Goal: Transaction & Acquisition: Purchase product/service

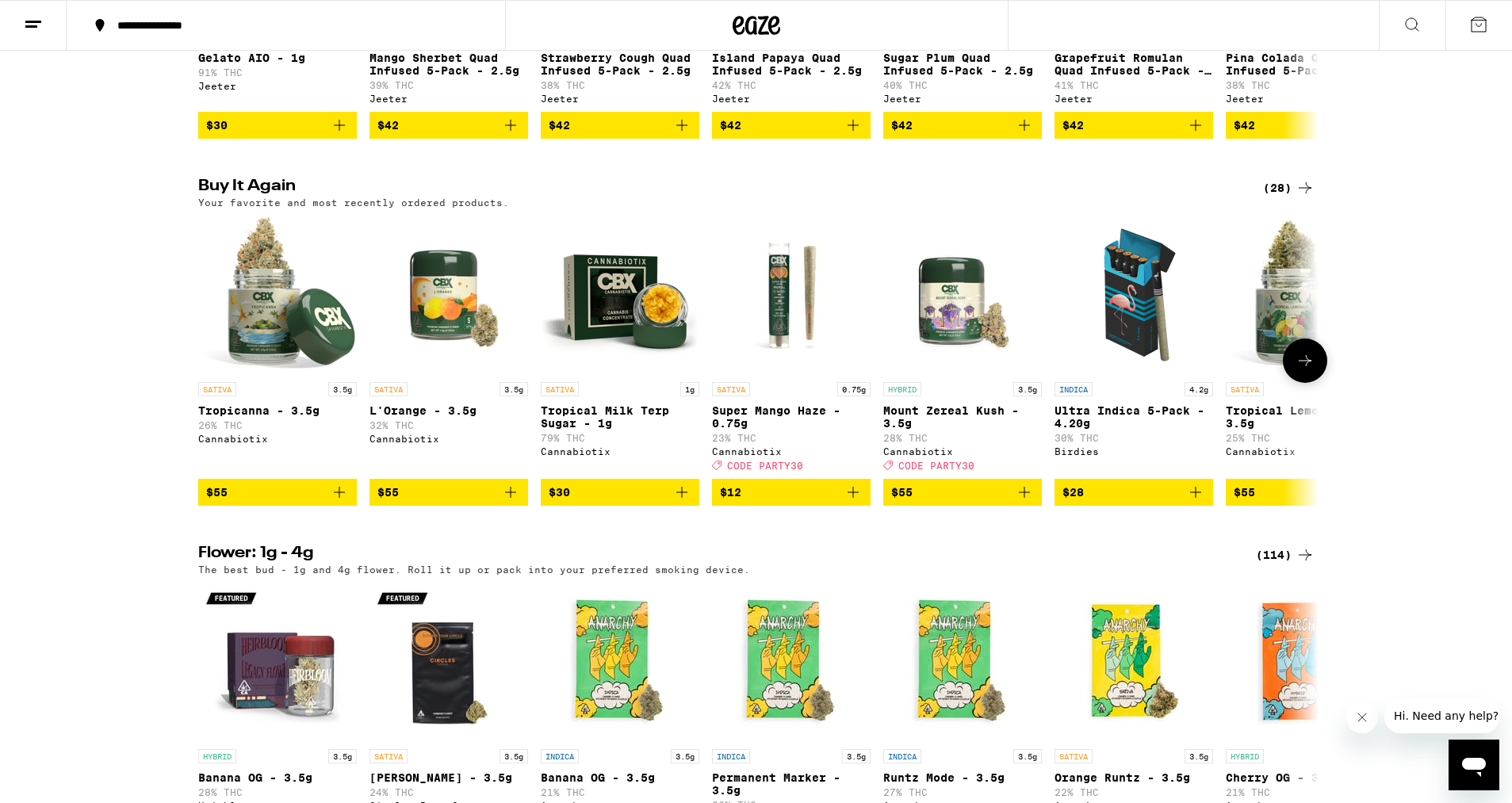
scroll to position [1140, 0]
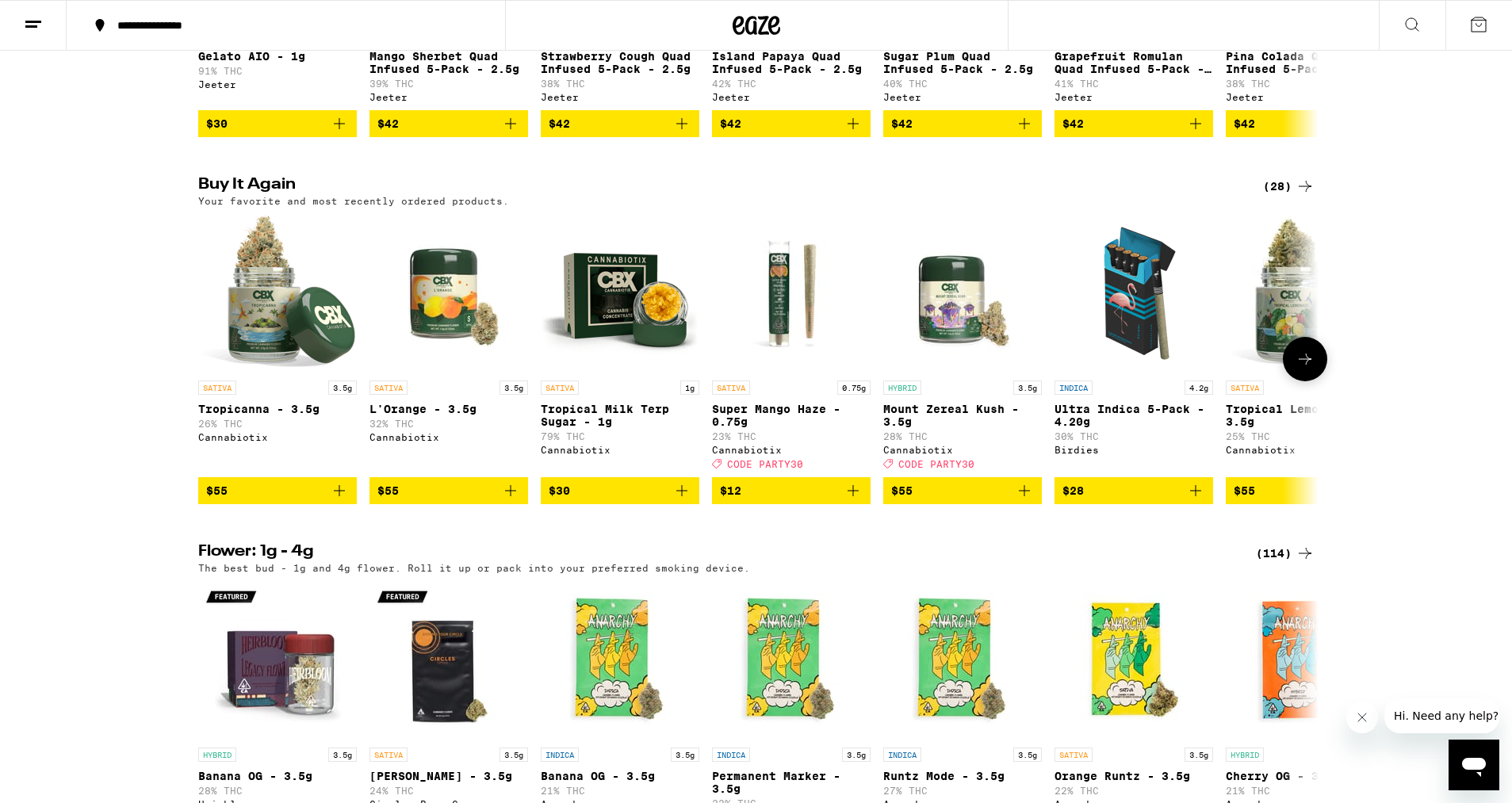
click at [1311, 369] on icon at bounding box center [1305, 359] width 19 height 19
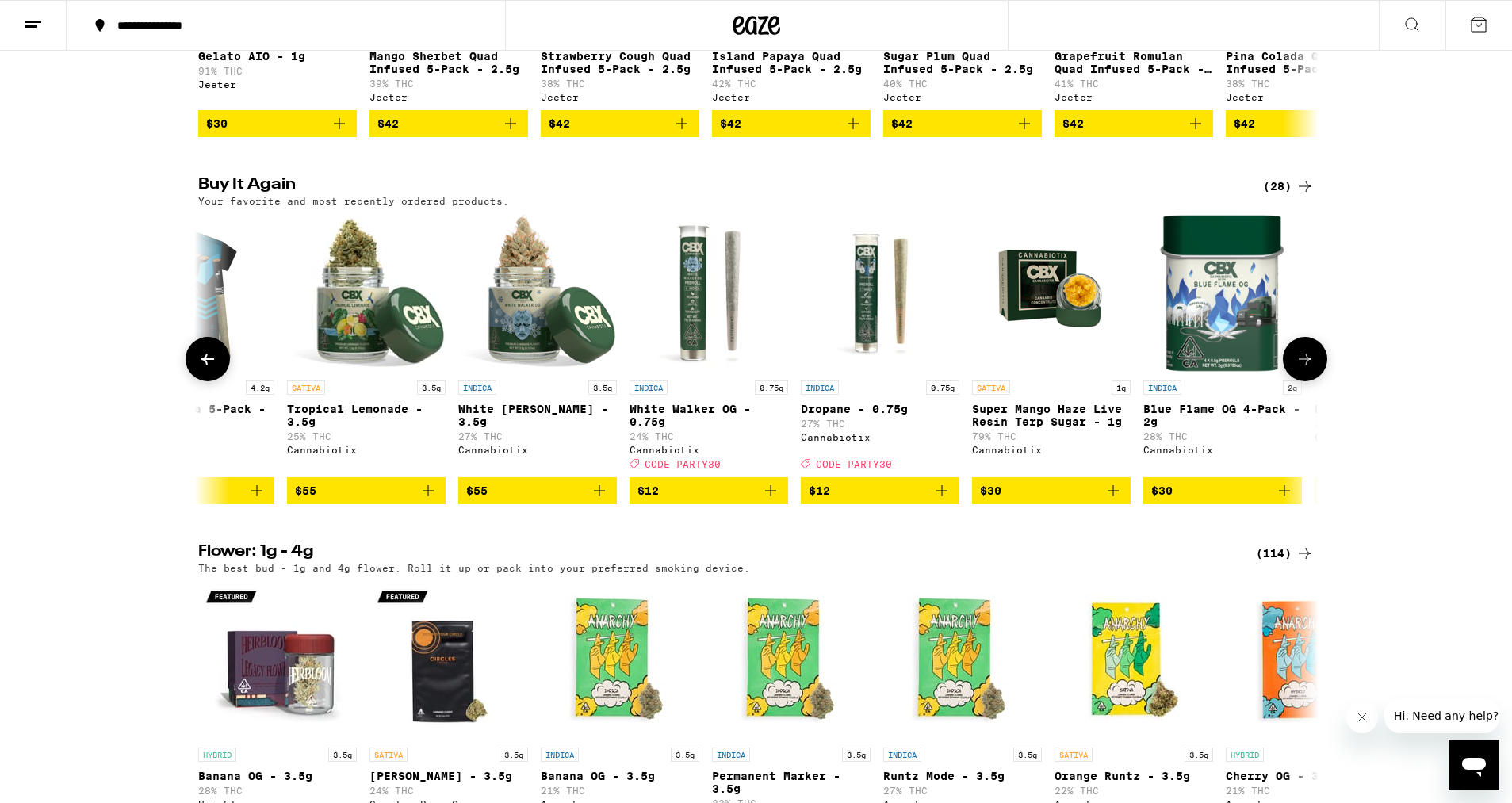
scroll to position [0, 943]
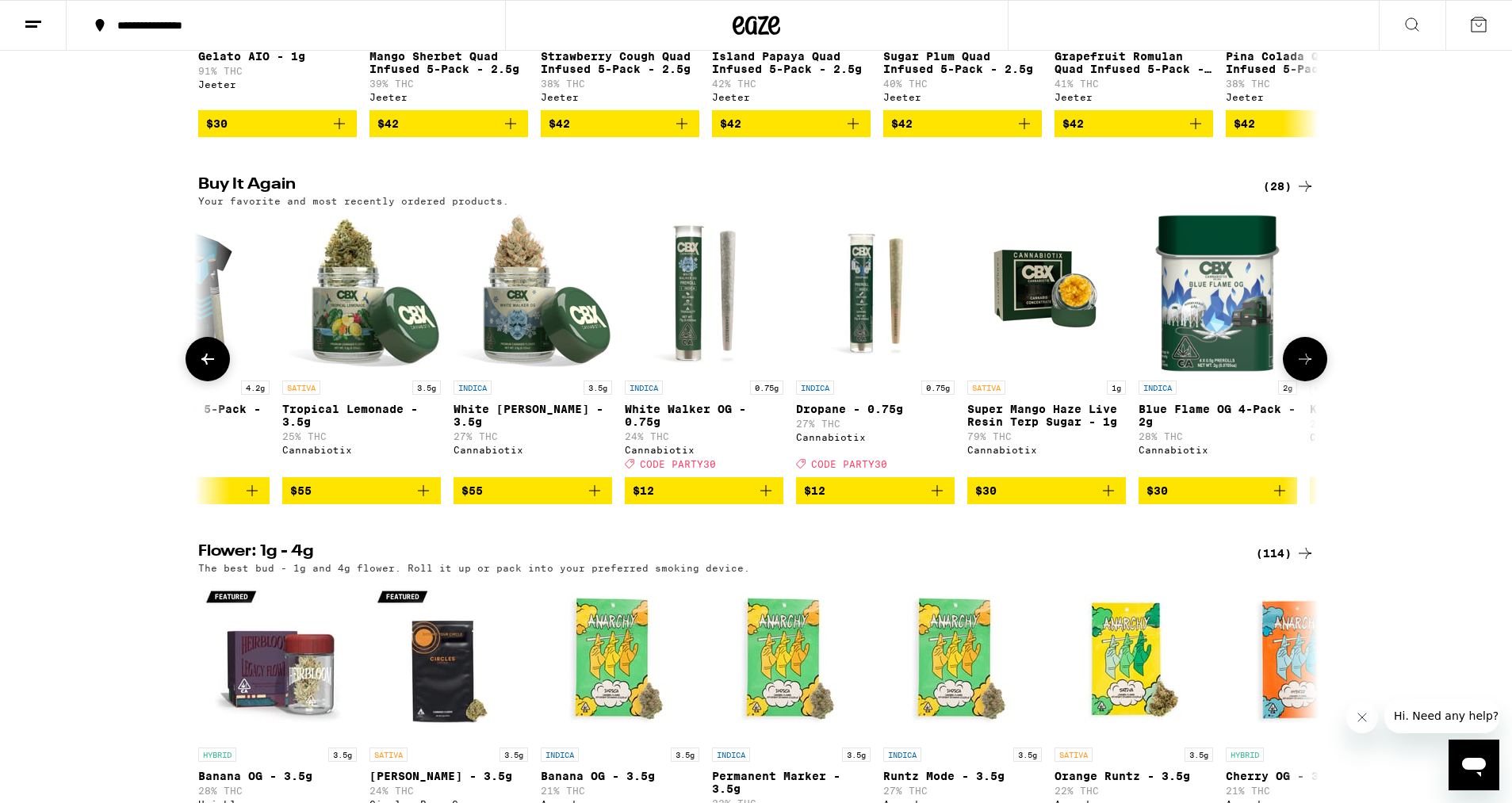
click at [1311, 369] on icon at bounding box center [1305, 359] width 19 height 19
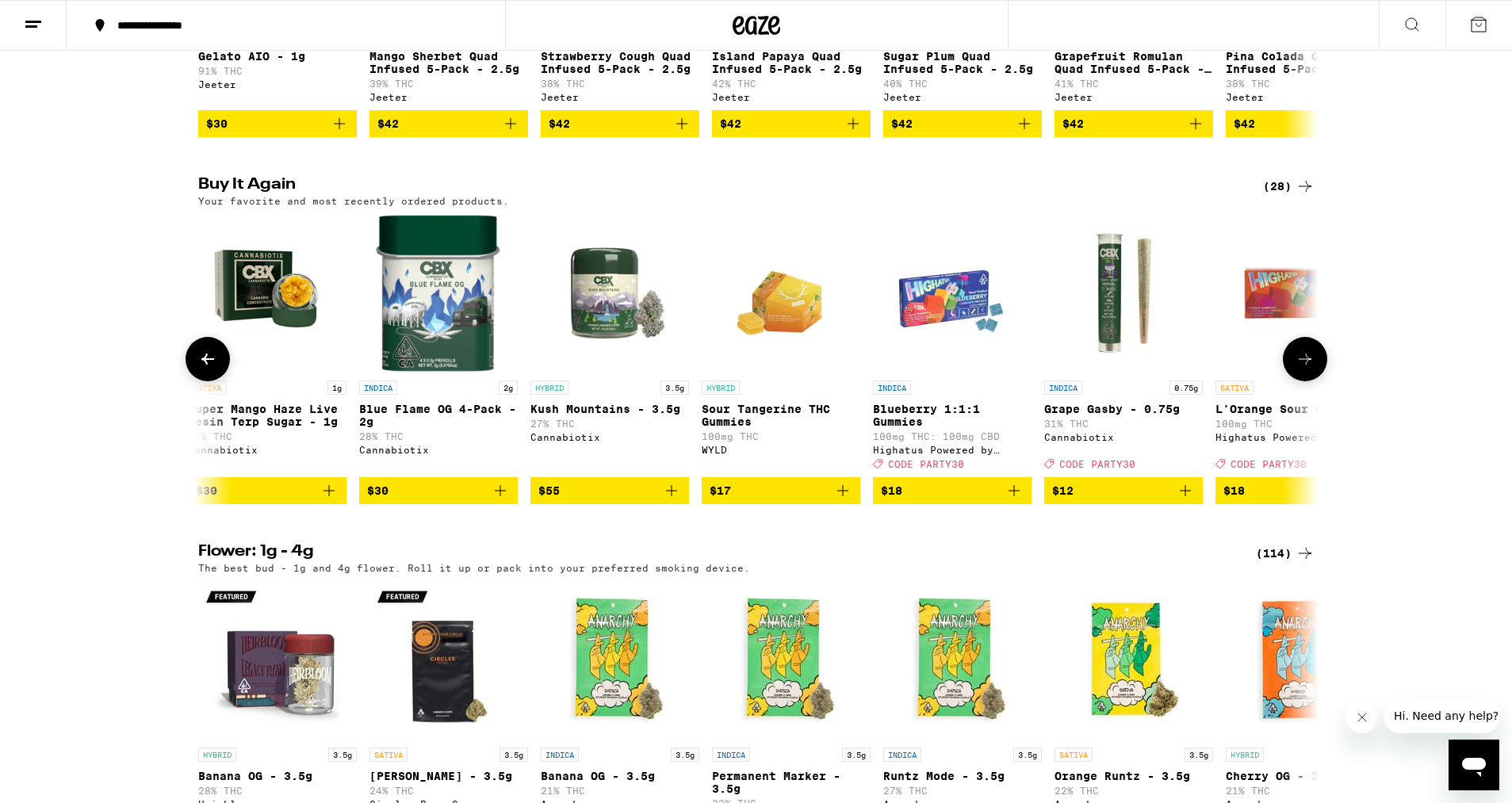
scroll to position [0, 1887]
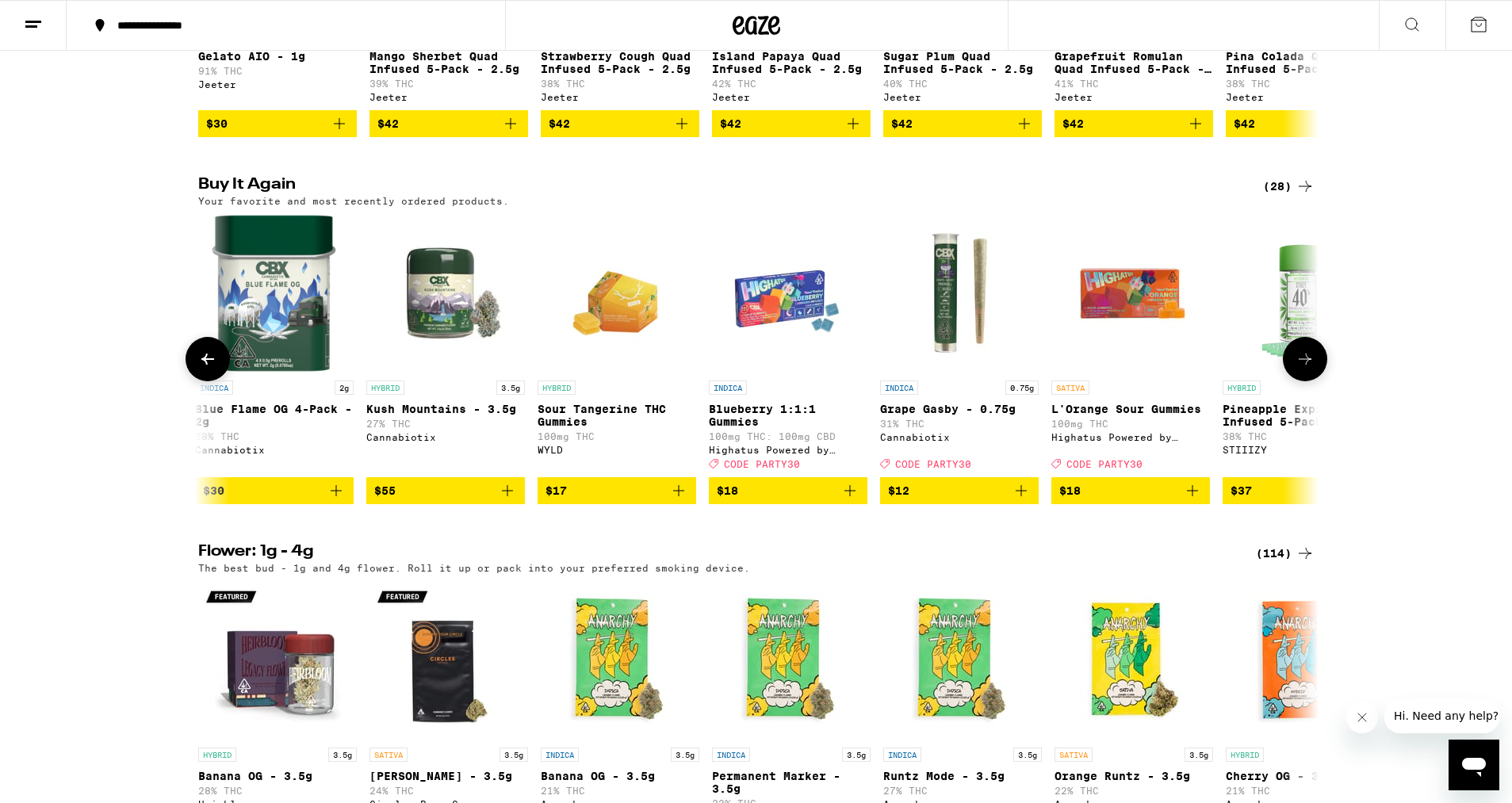
click at [1311, 369] on icon at bounding box center [1305, 359] width 19 height 19
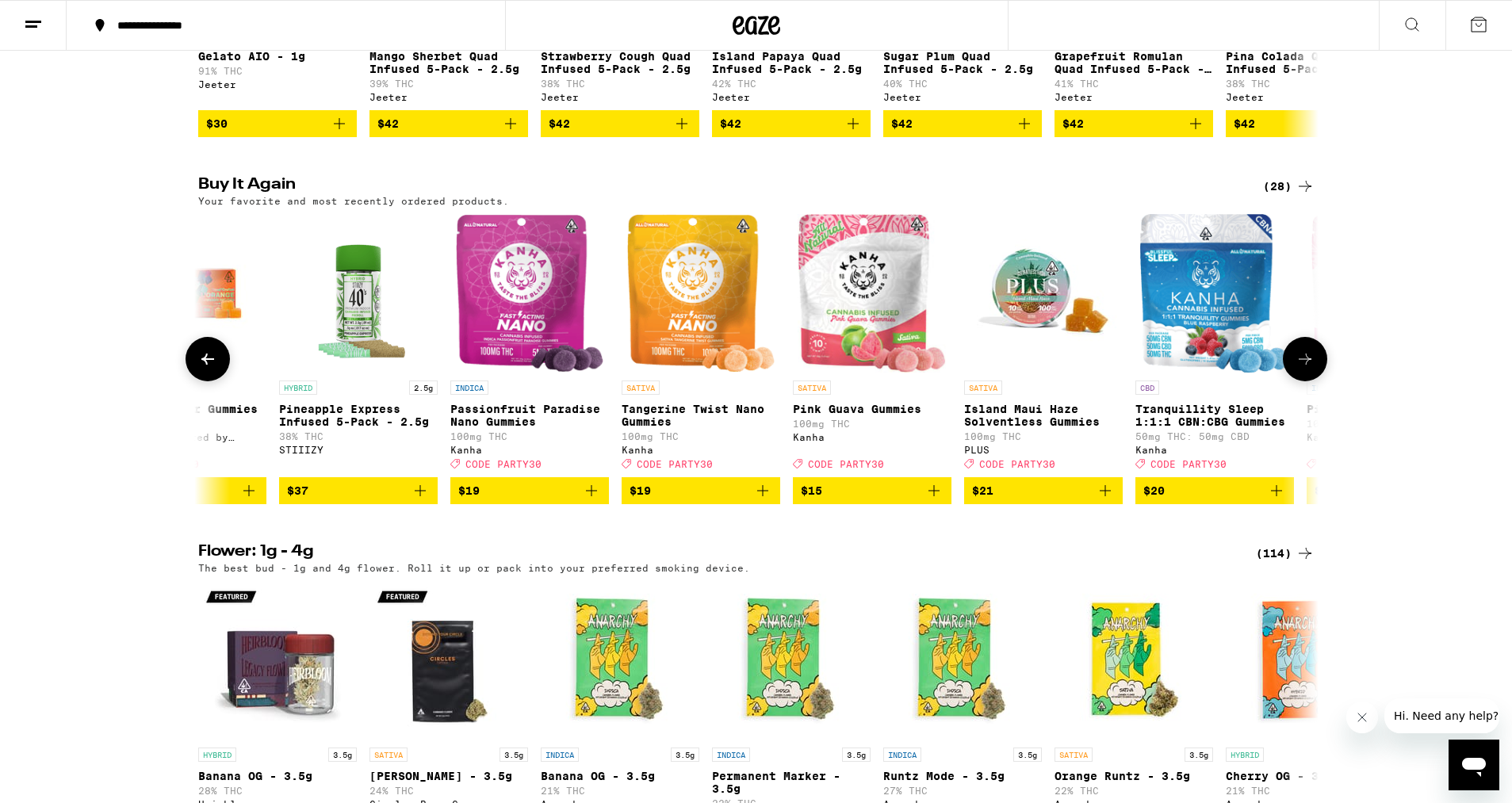
click at [1311, 369] on icon at bounding box center [1305, 359] width 19 height 19
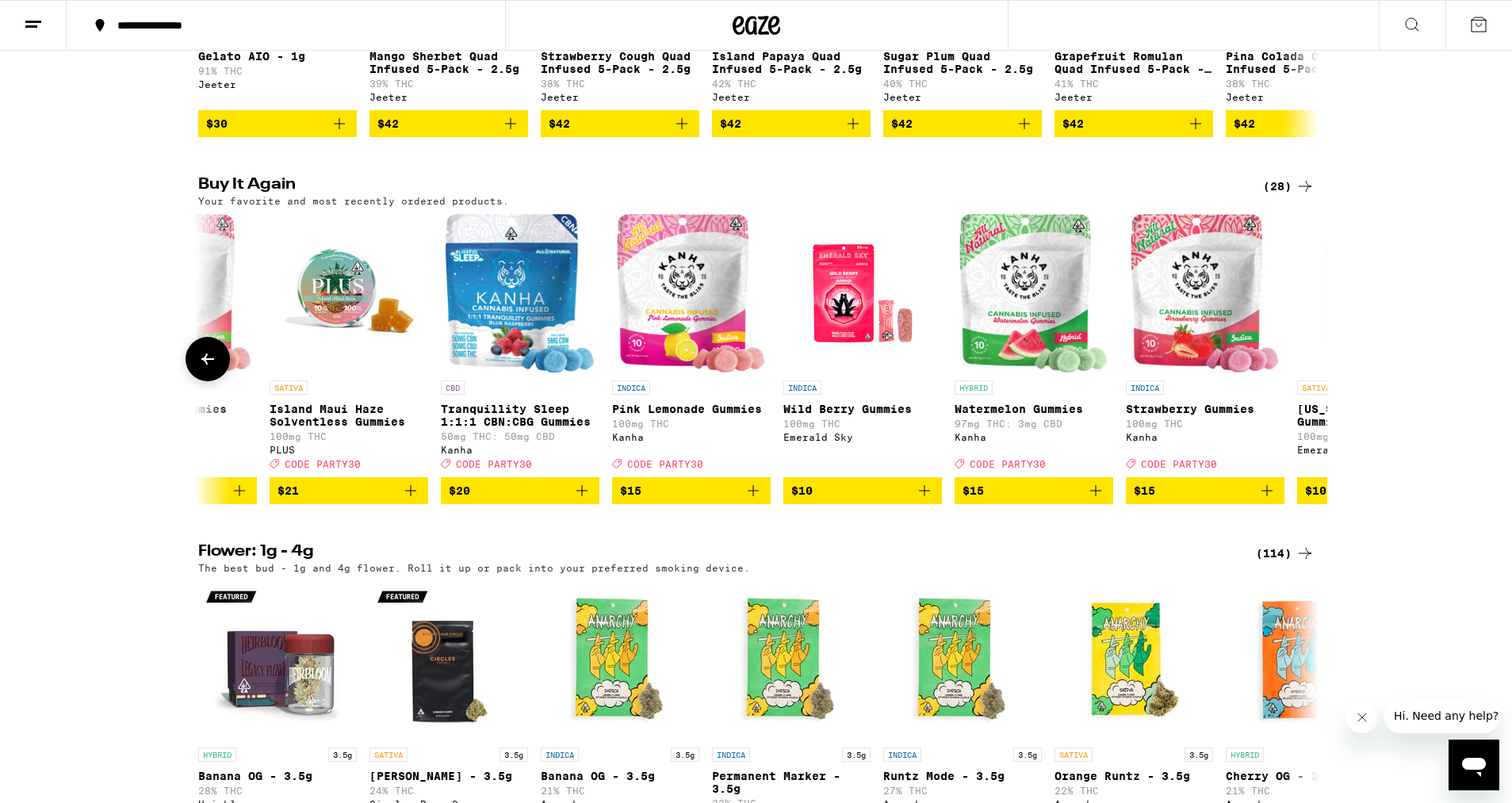
scroll to position [0, 3678]
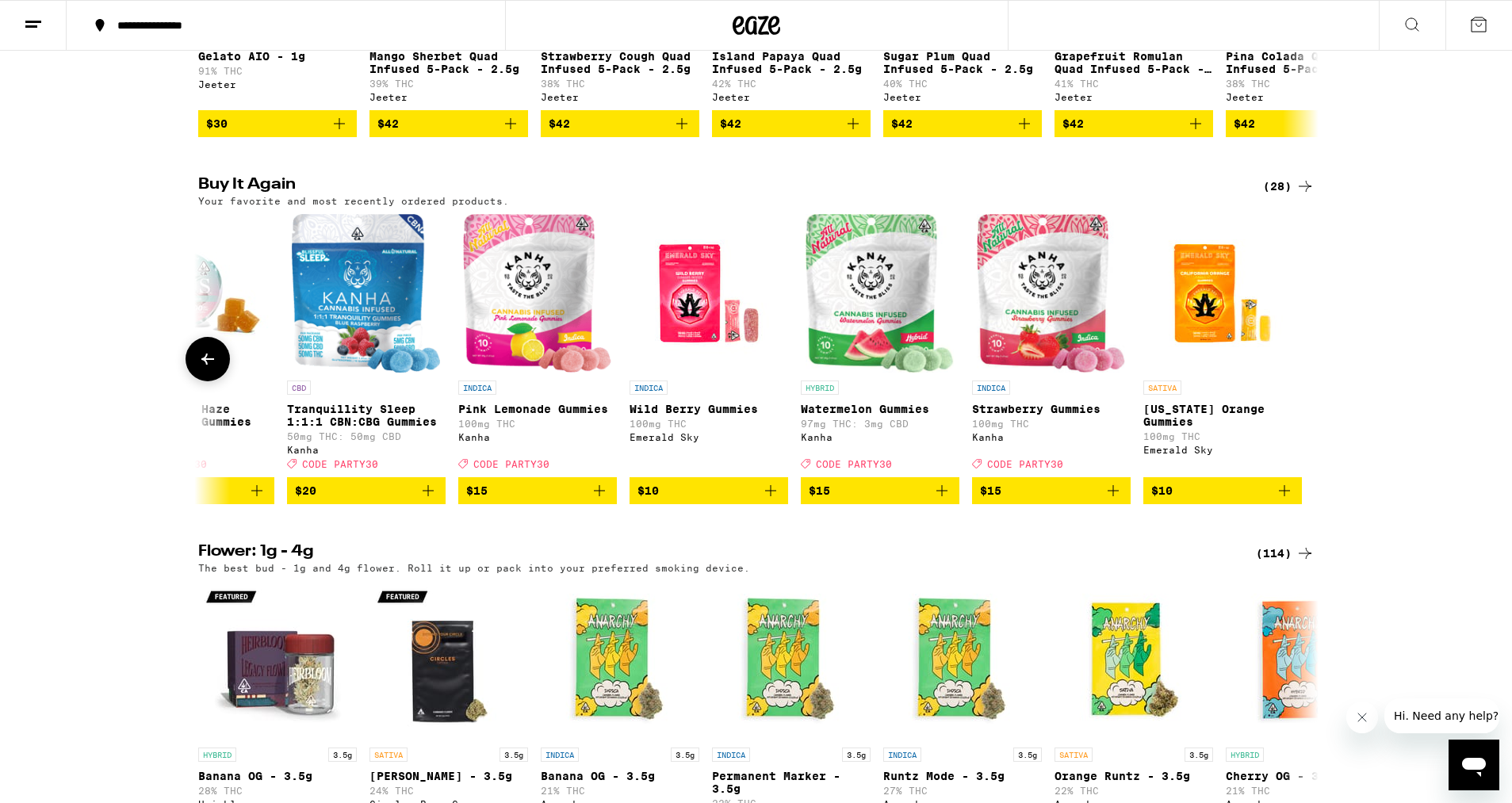
click at [1311, 381] on div at bounding box center [1305, 359] width 45 height 45
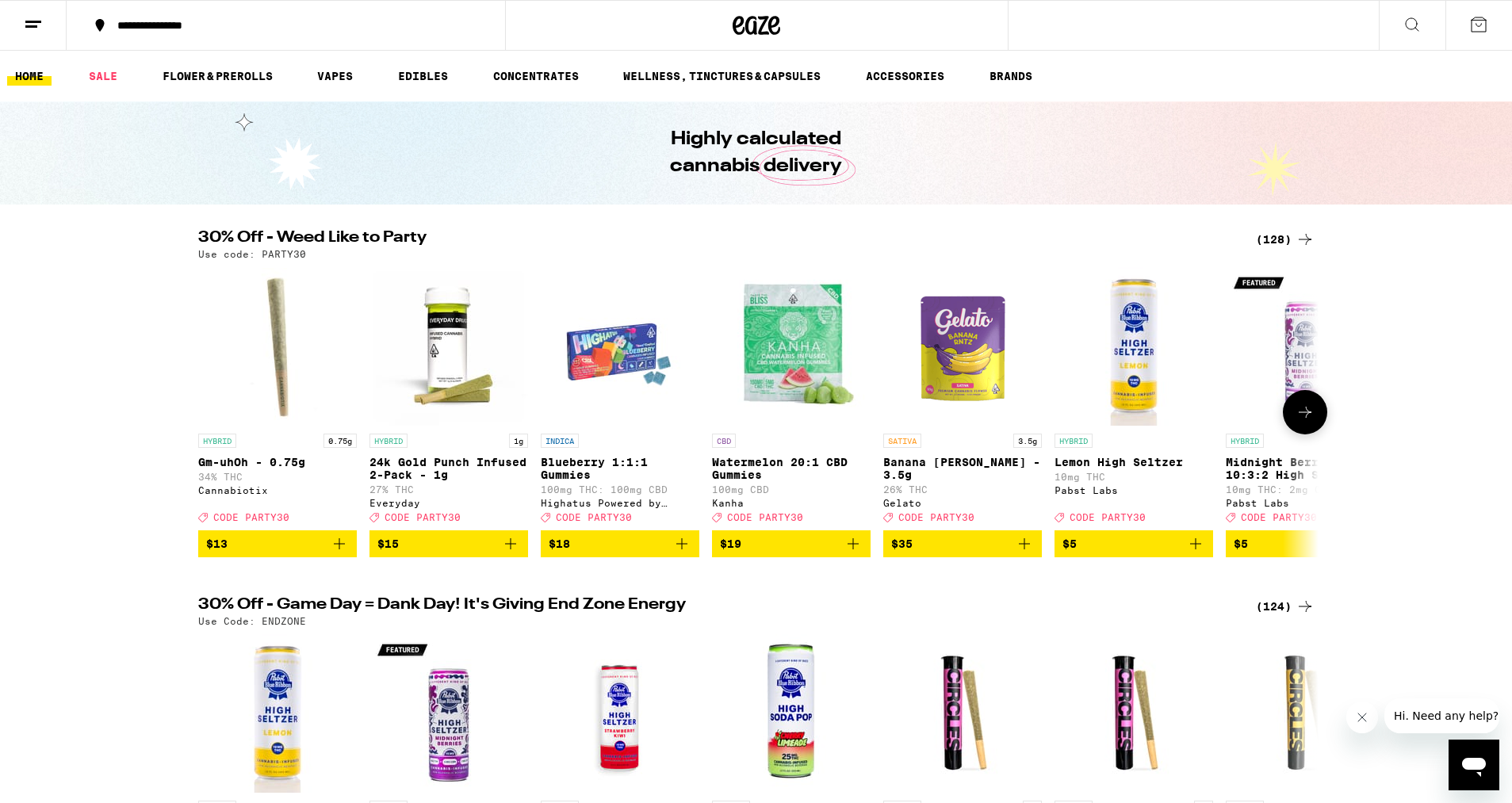
scroll to position [0, 0]
click at [103, 76] on link "SALE" at bounding box center [104, 75] width 45 height 19
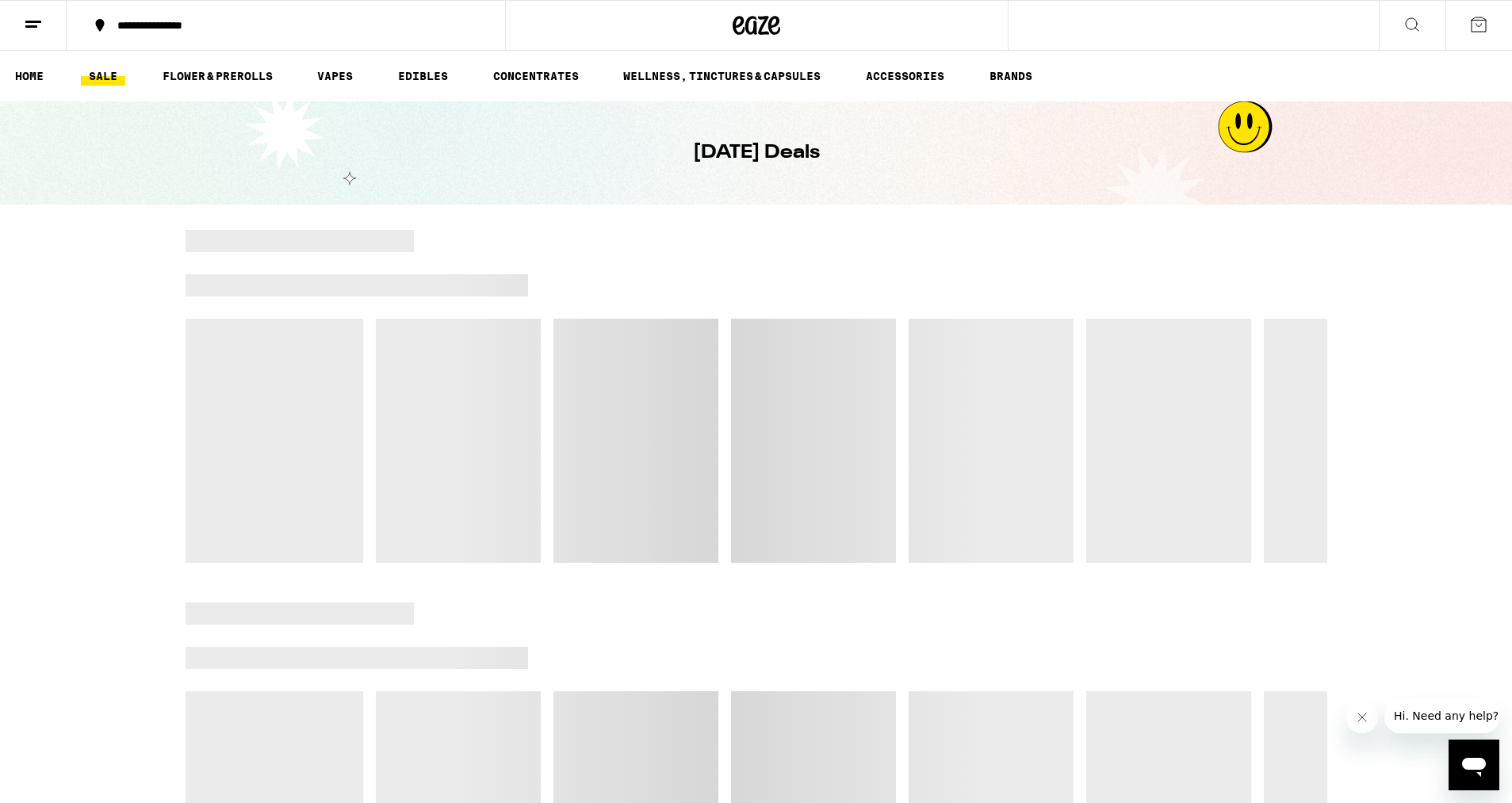
scroll to position [3, 0]
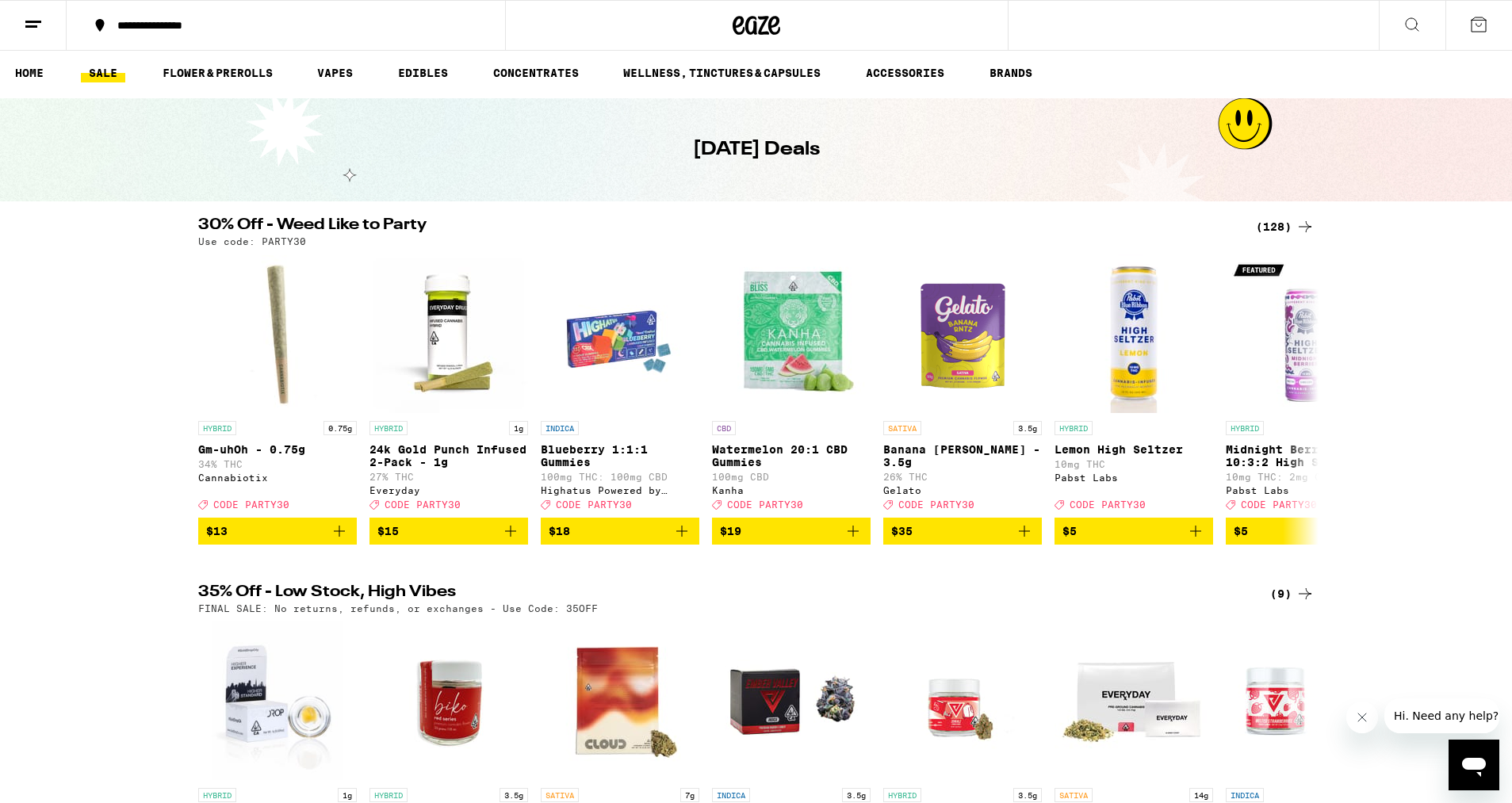
click at [1277, 229] on div "(128)" at bounding box center [1285, 226] width 59 height 19
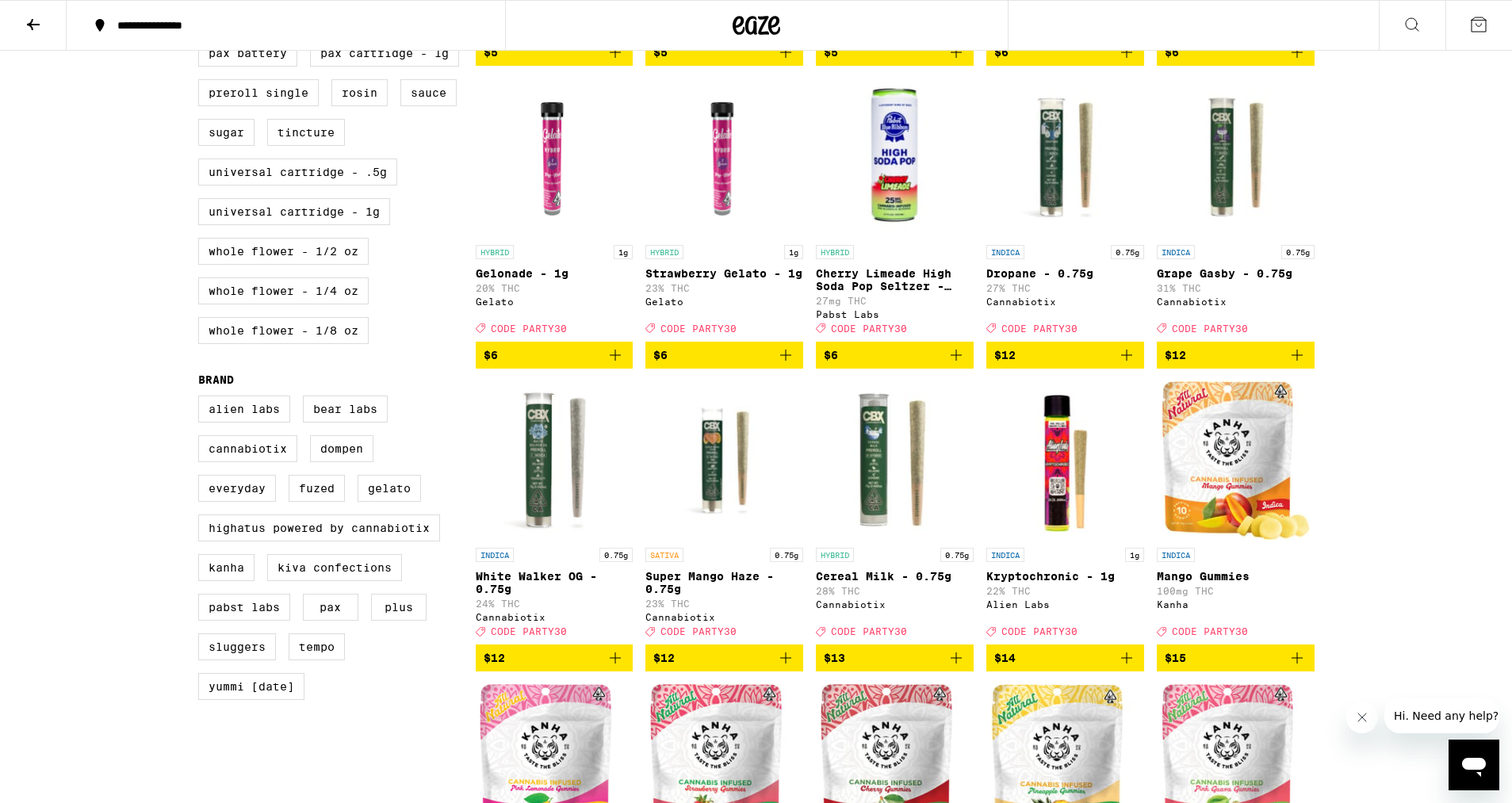
scroll to position [779, 0]
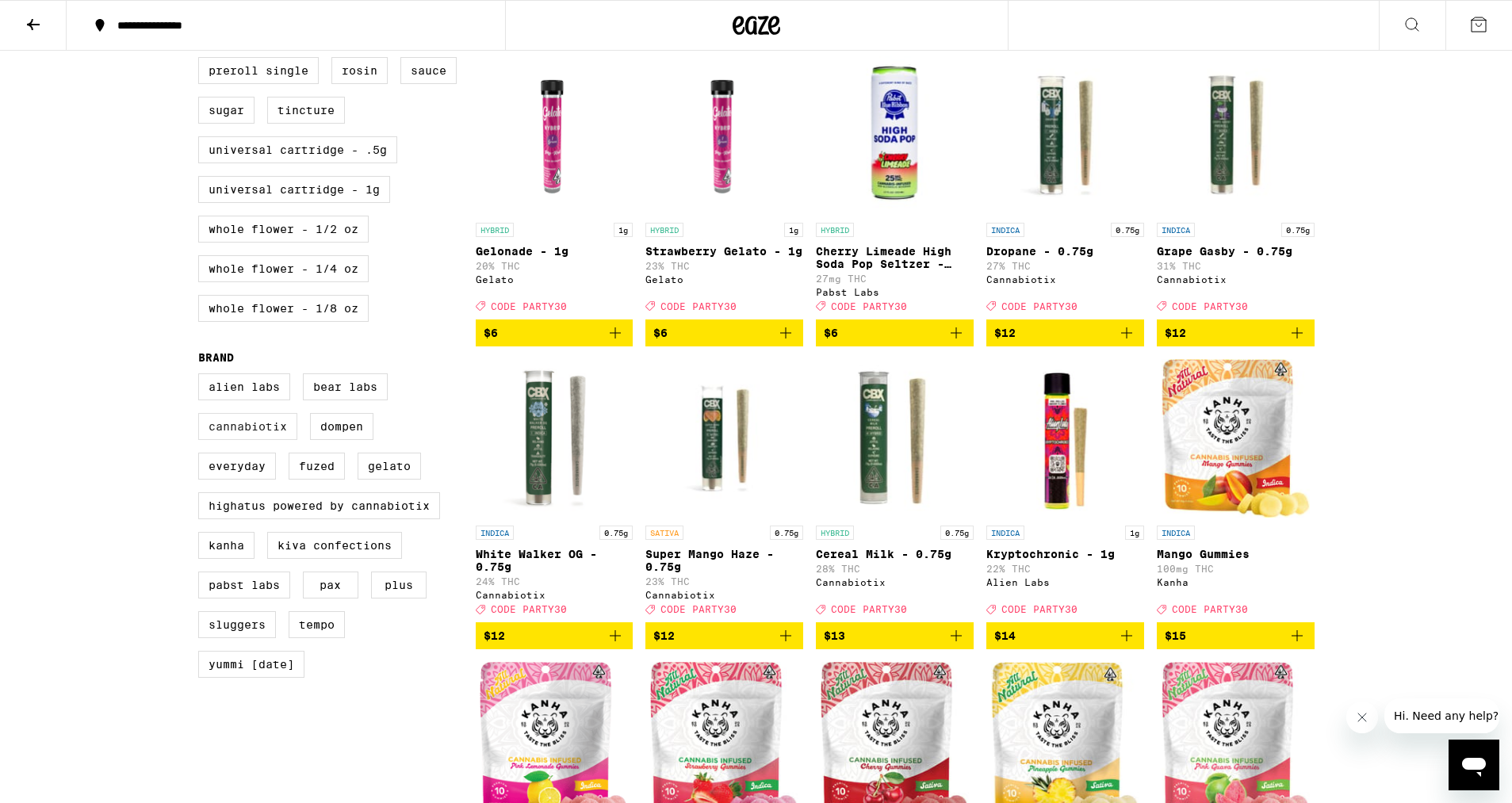
click at [237, 440] on label "Cannabiotix" at bounding box center [248, 426] width 99 height 27
click at [202, 376] on input "Cannabiotix" at bounding box center [201, 375] width 1 height 1
checkbox input "true"
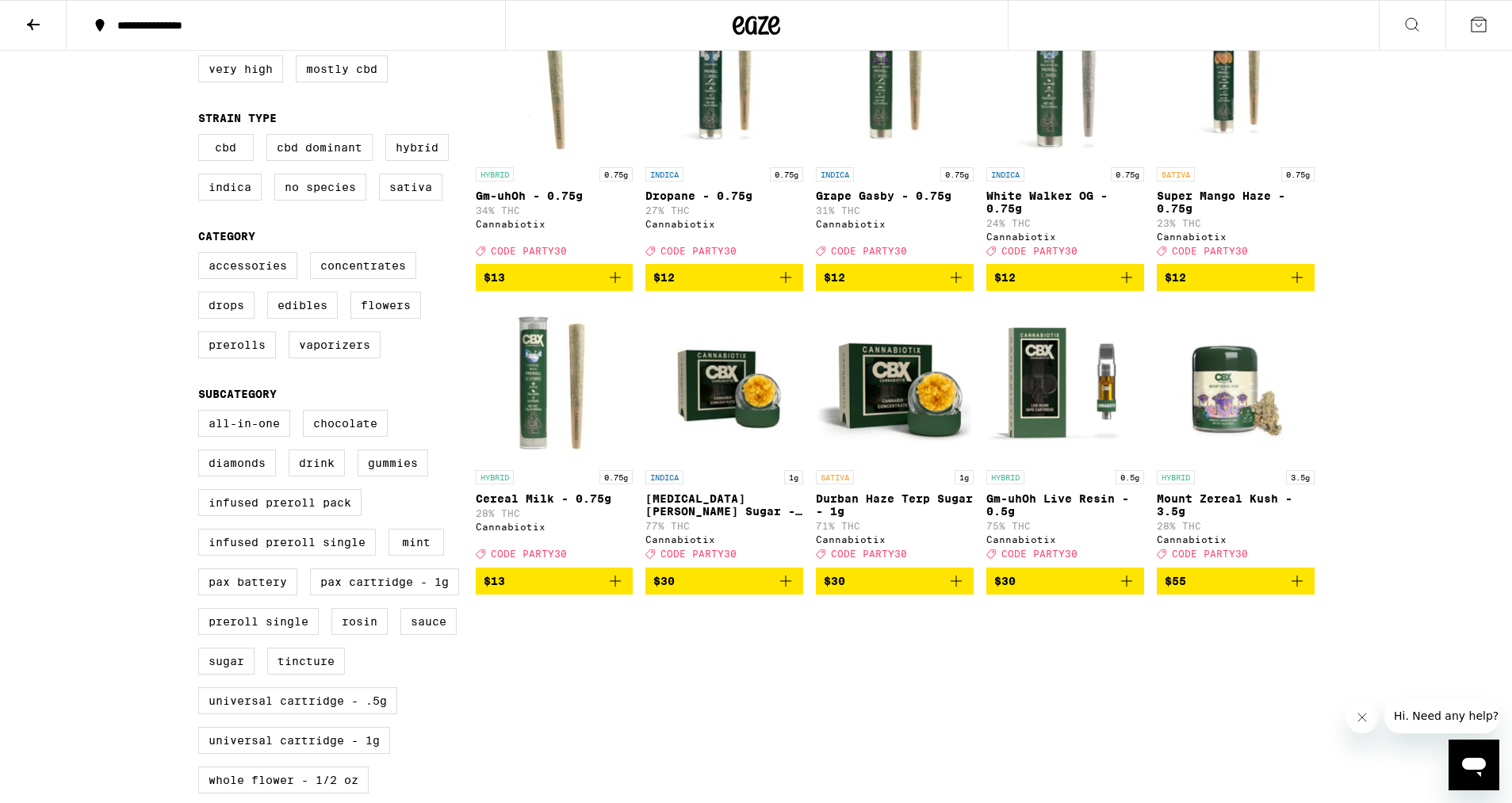
scroll to position [237, 0]
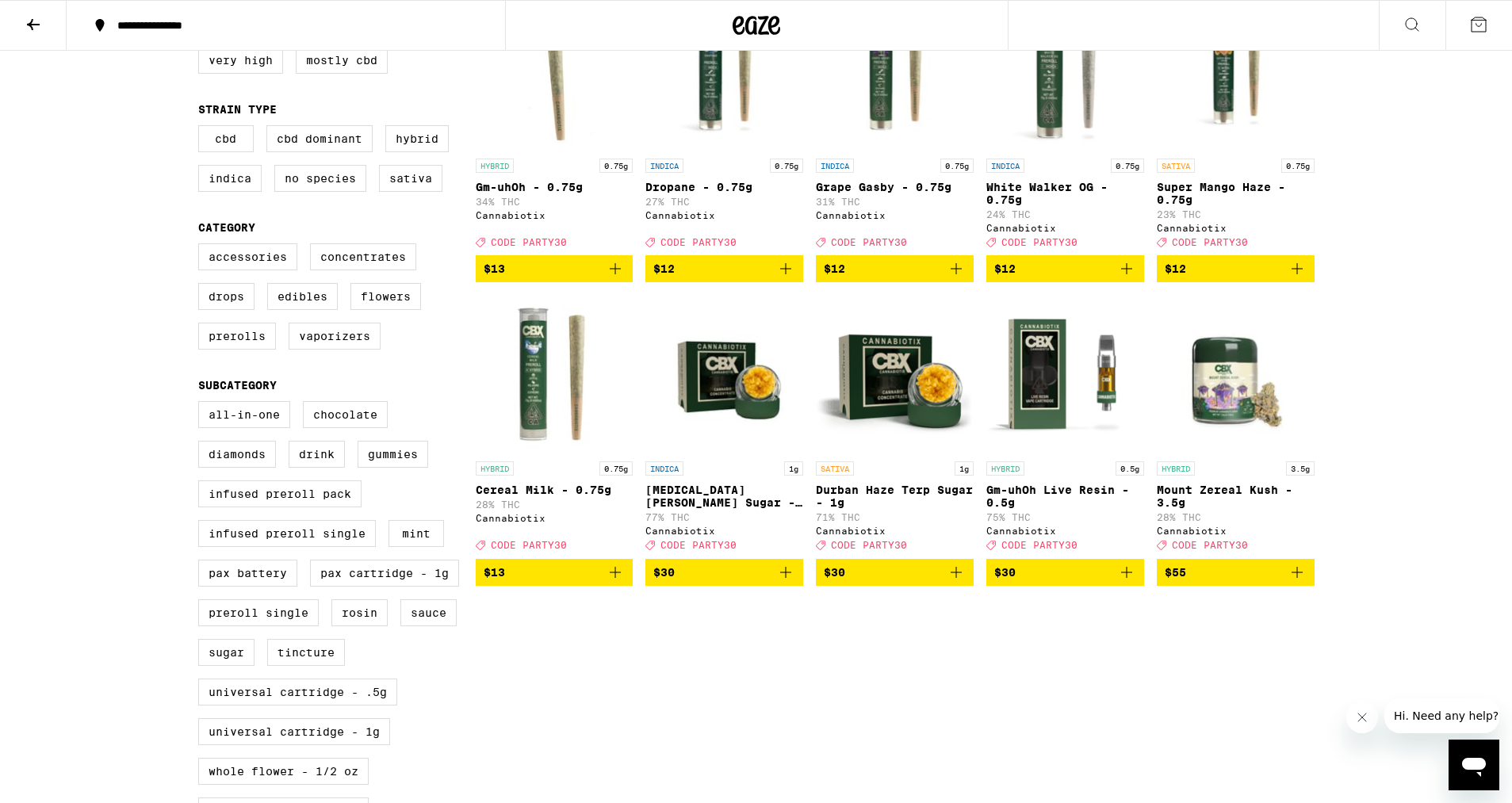
click at [1301, 582] on icon "Add to bag" at bounding box center [1296, 572] width 19 height 19
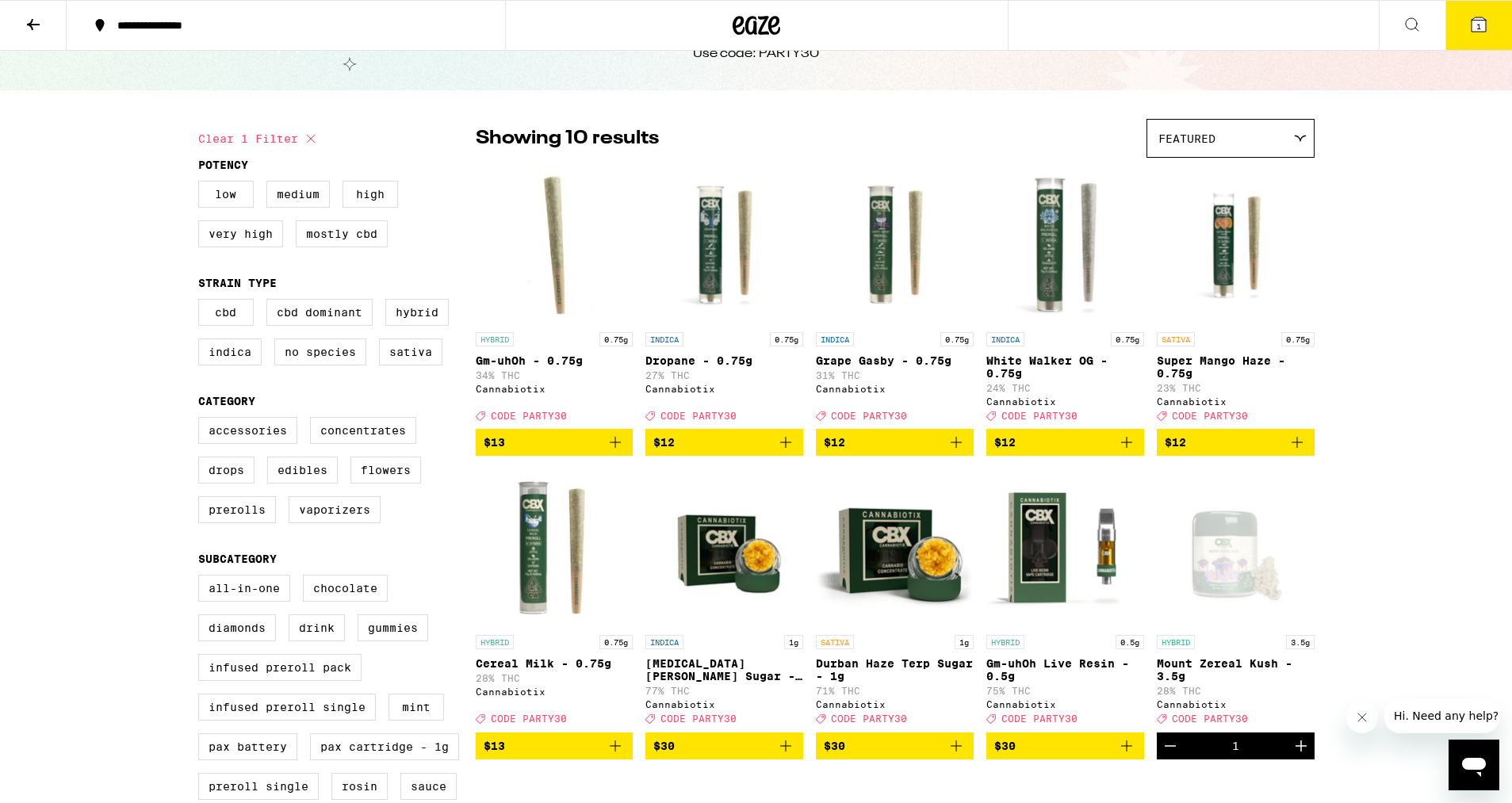
scroll to position [64, 0]
click at [1299, 452] on icon "Add to bag" at bounding box center [1296, 442] width 19 height 19
click at [1120, 451] on icon "Add to bag" at bounding box center [1126, 442] width 19 height 19
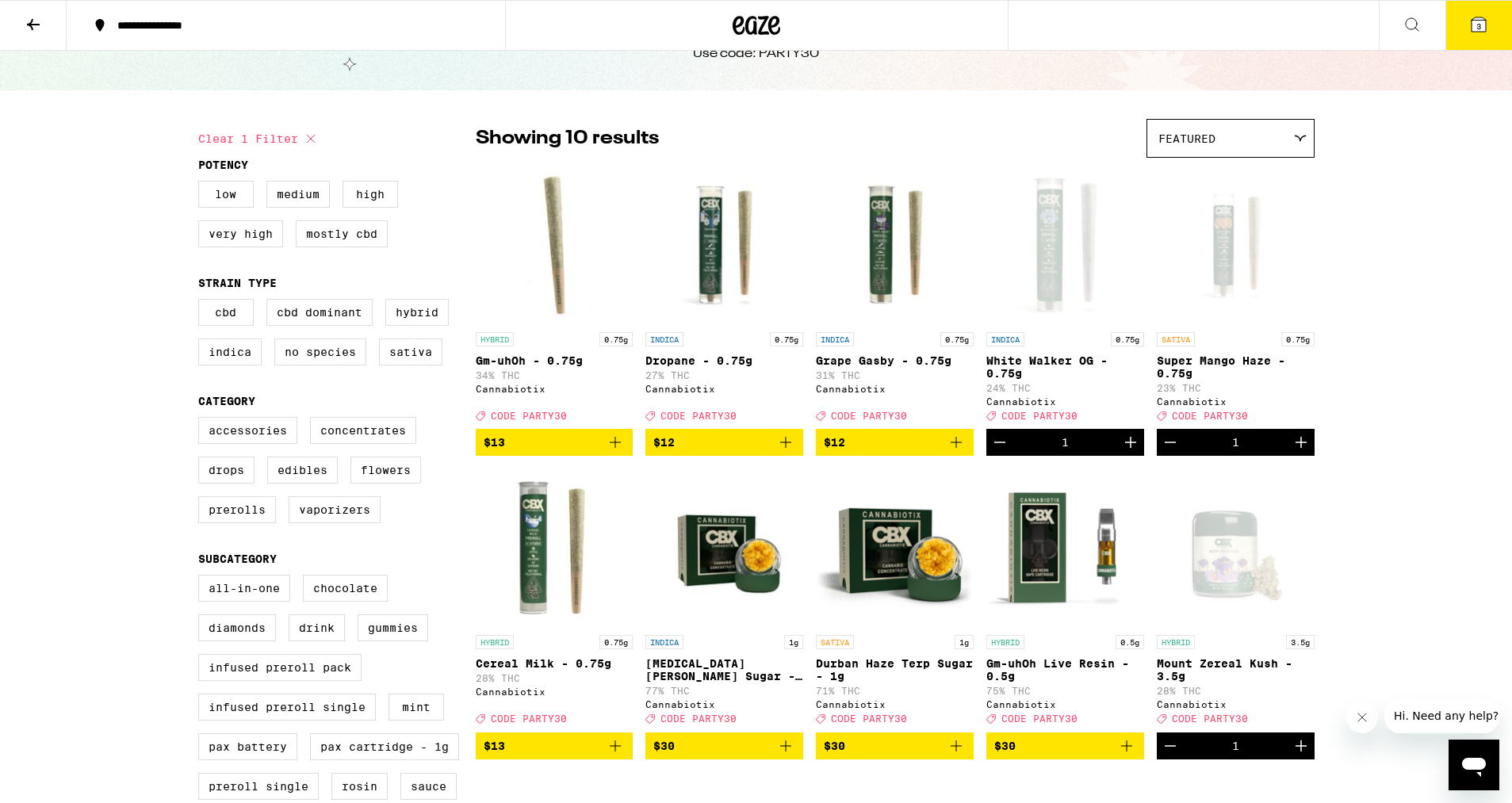
click at [955, 448] on icon "Add to bag" at bounding box center [956, 442] width 19 height 19
click at [617, 452] on icon "Add to bag" at bounding box center [615, 442] width 19 height 19
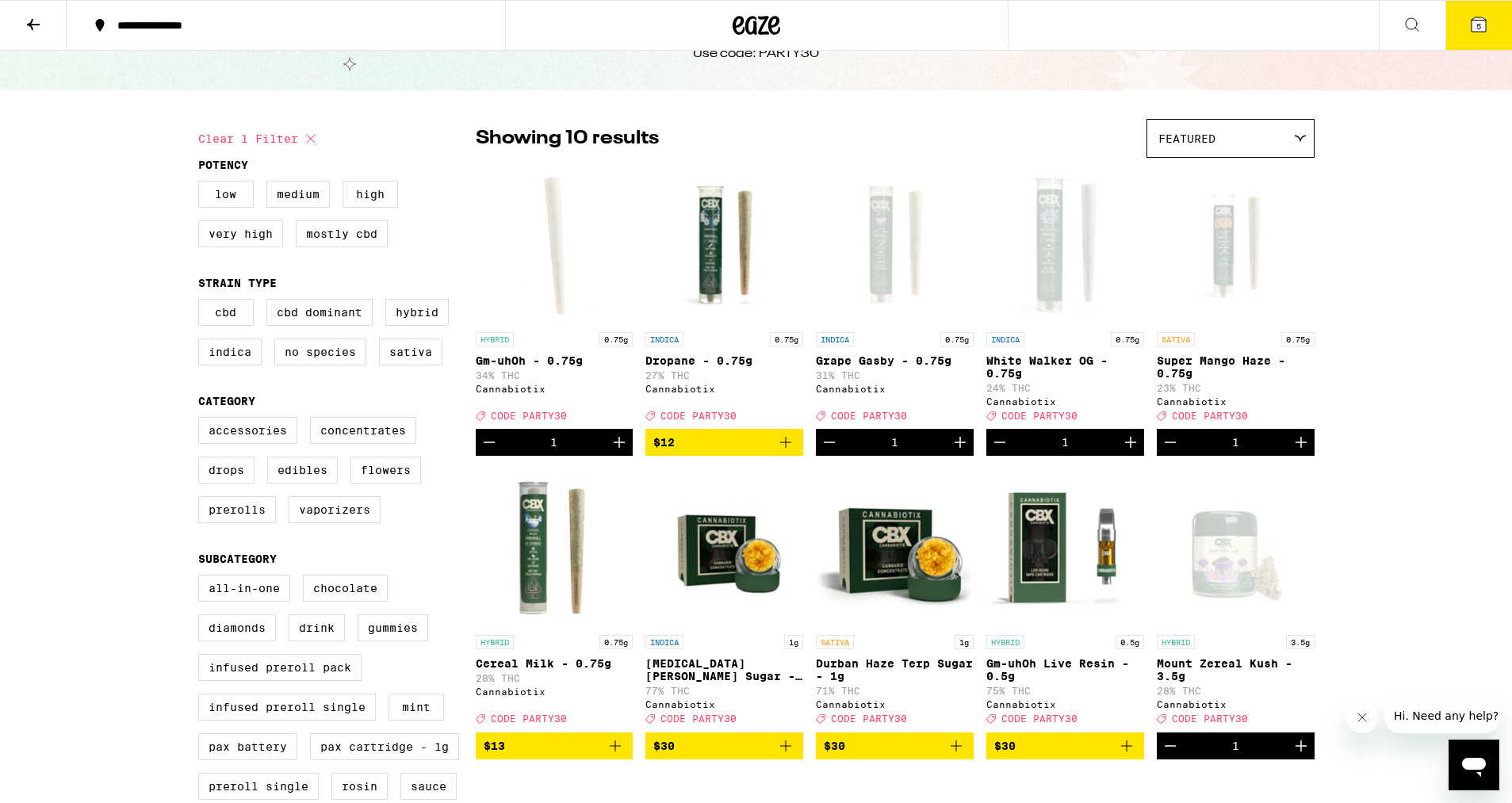
click at [781, 447] on icon "Add to bag" at bounding box center [785, 442] width 11 height 11
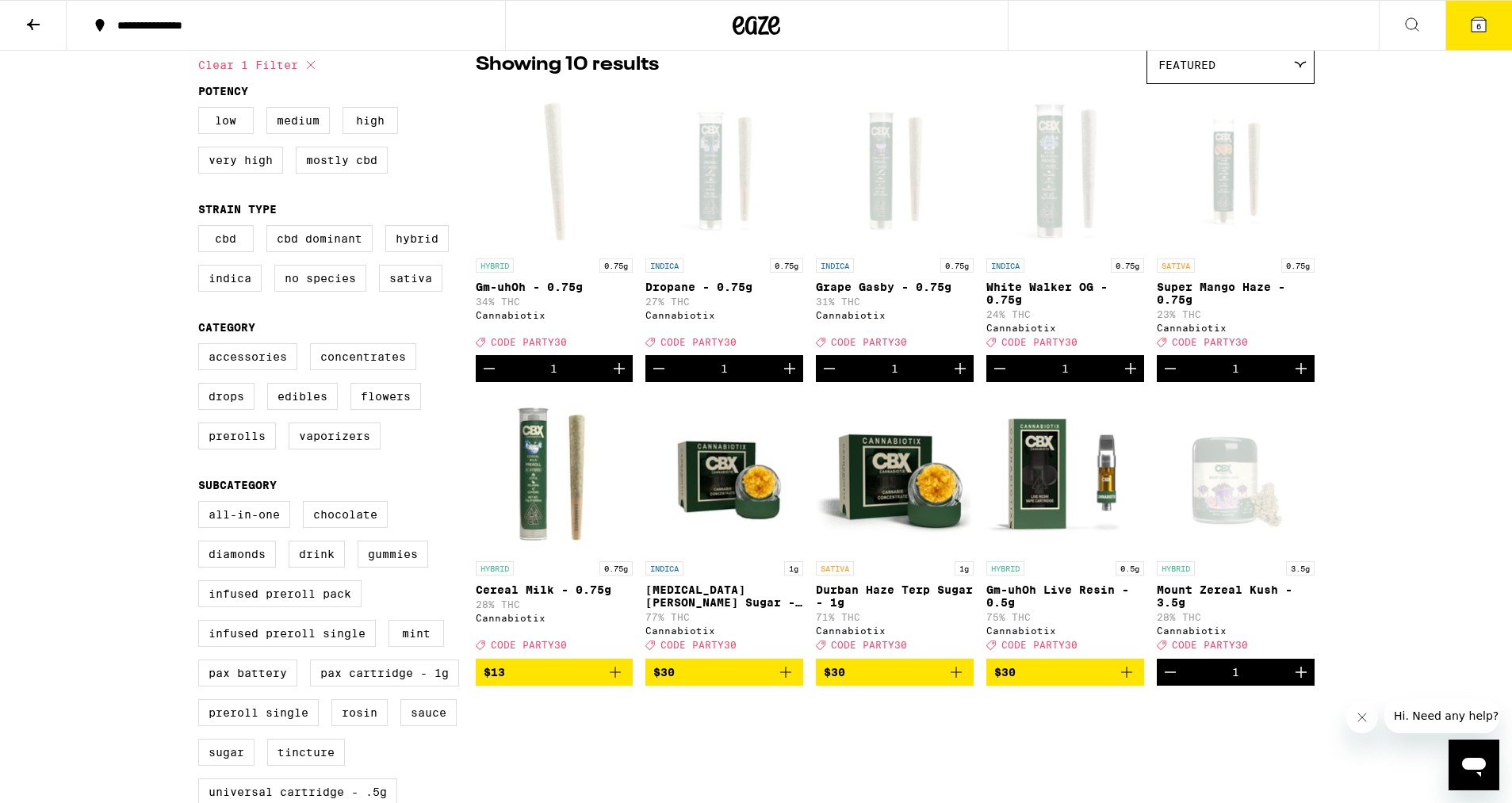
scroll to position [133, 0]
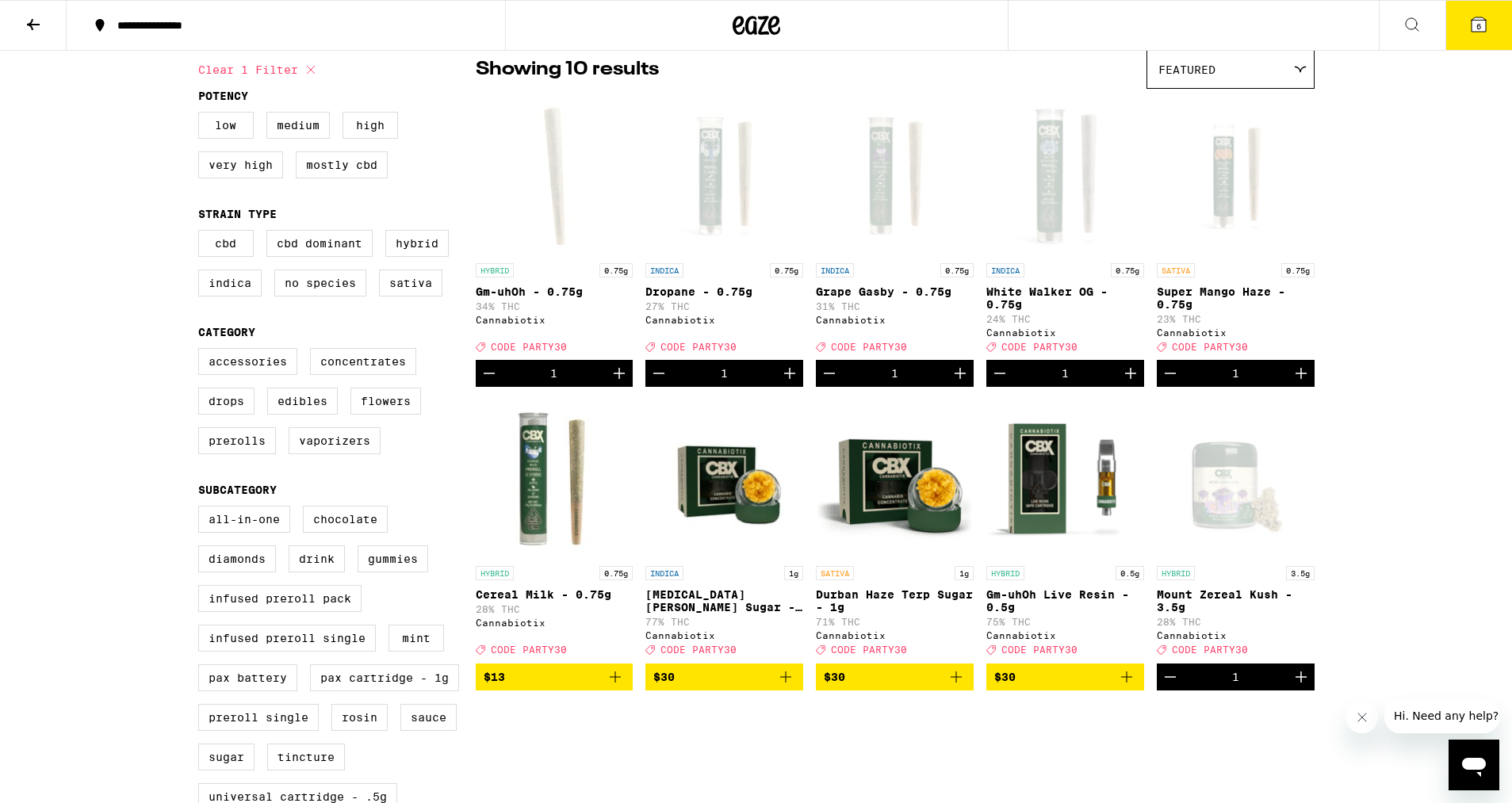
click at [608, 686] on icon "Add to bag" at bounding box center [615, 676] width 19 height 19
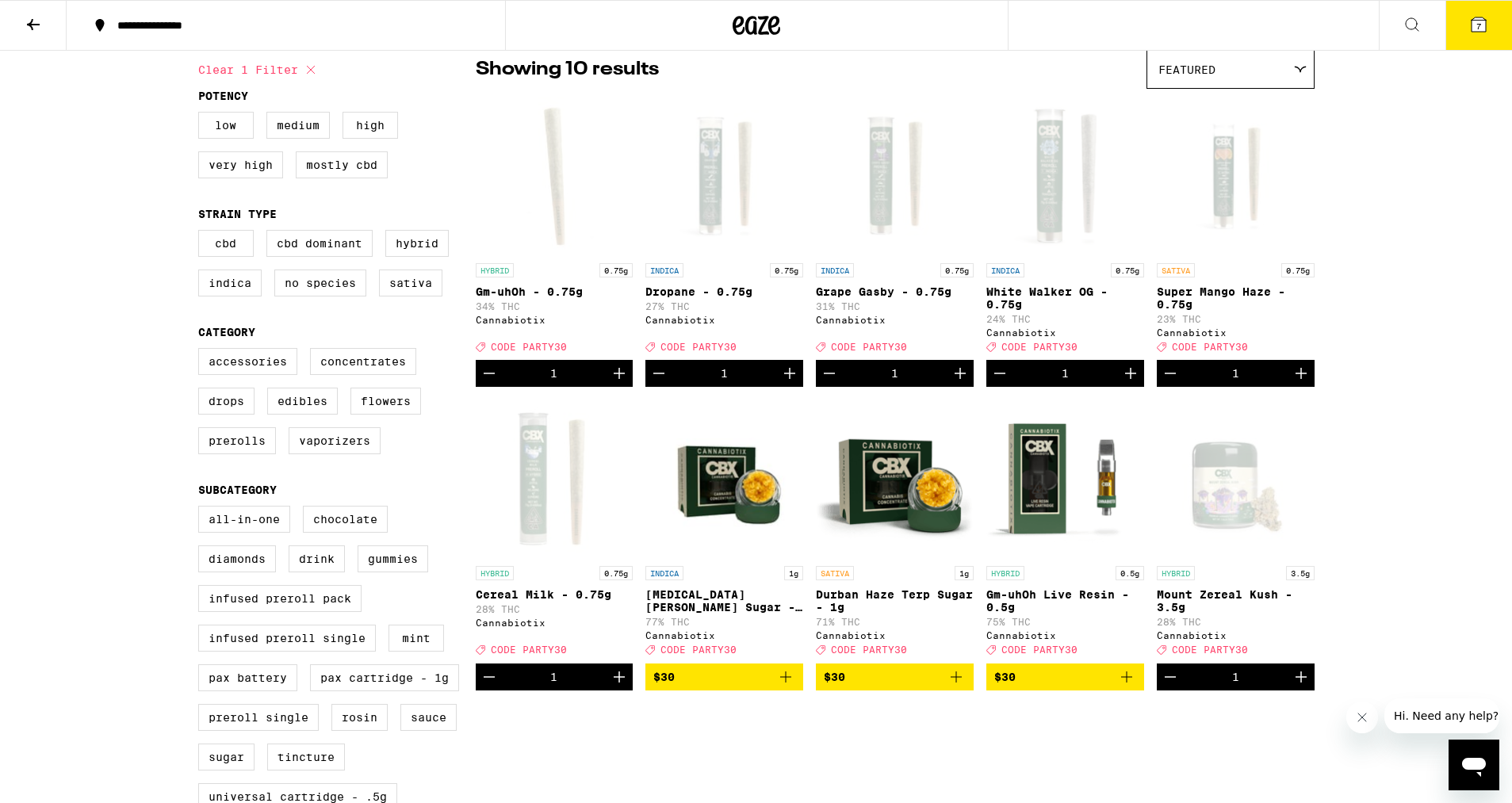
click at [1473, 20] on icon at bounding box center [1478, 24] width 14 height 14
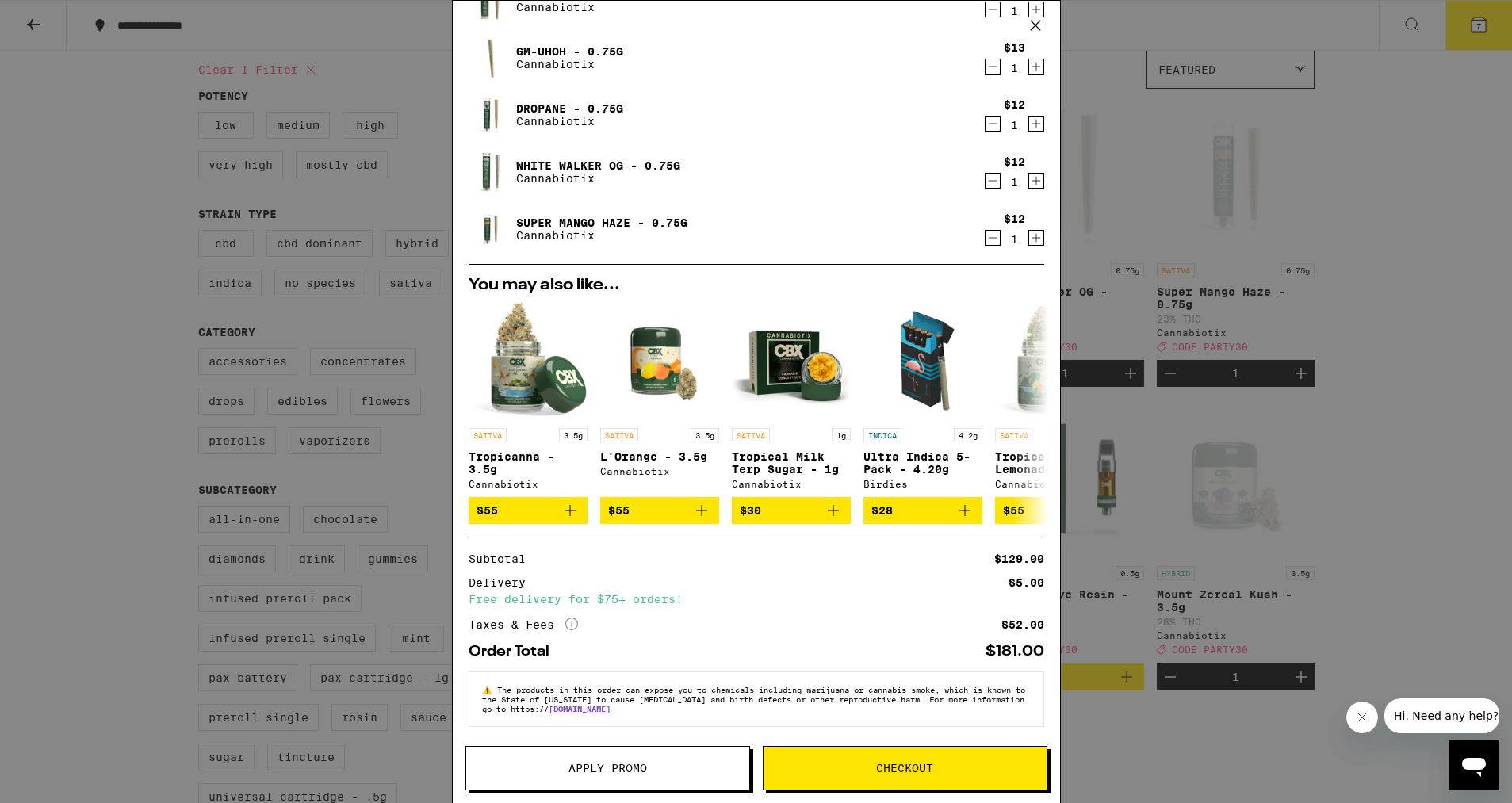
scroll to position [197, 0]
click at [597, 772] on span "Apply Promo" at bounding box center [608, 767] width 79 height 11
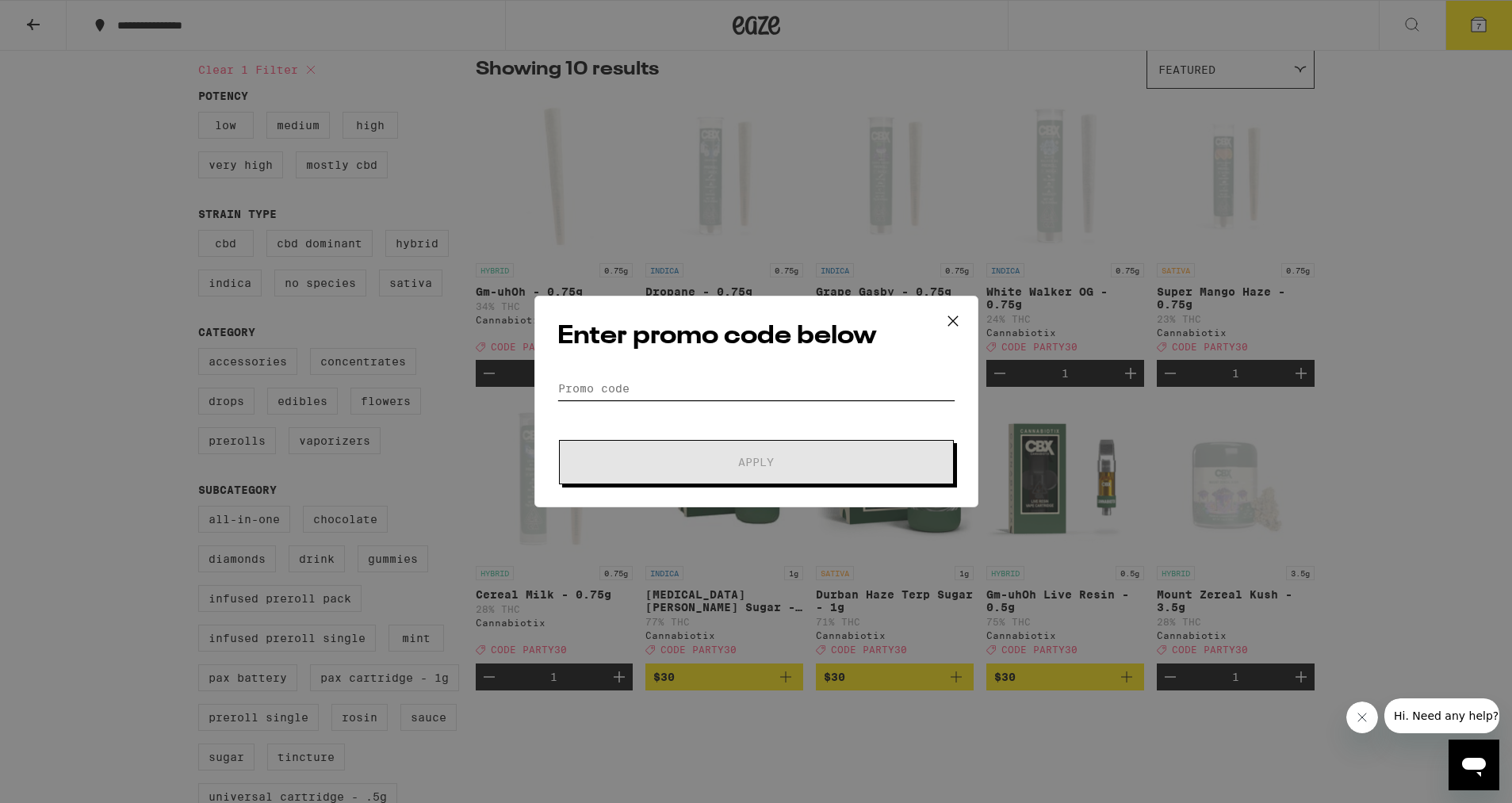
click at [637, 384] on input "Promo Code" at bounding box center [756, 388] width 398 height 24
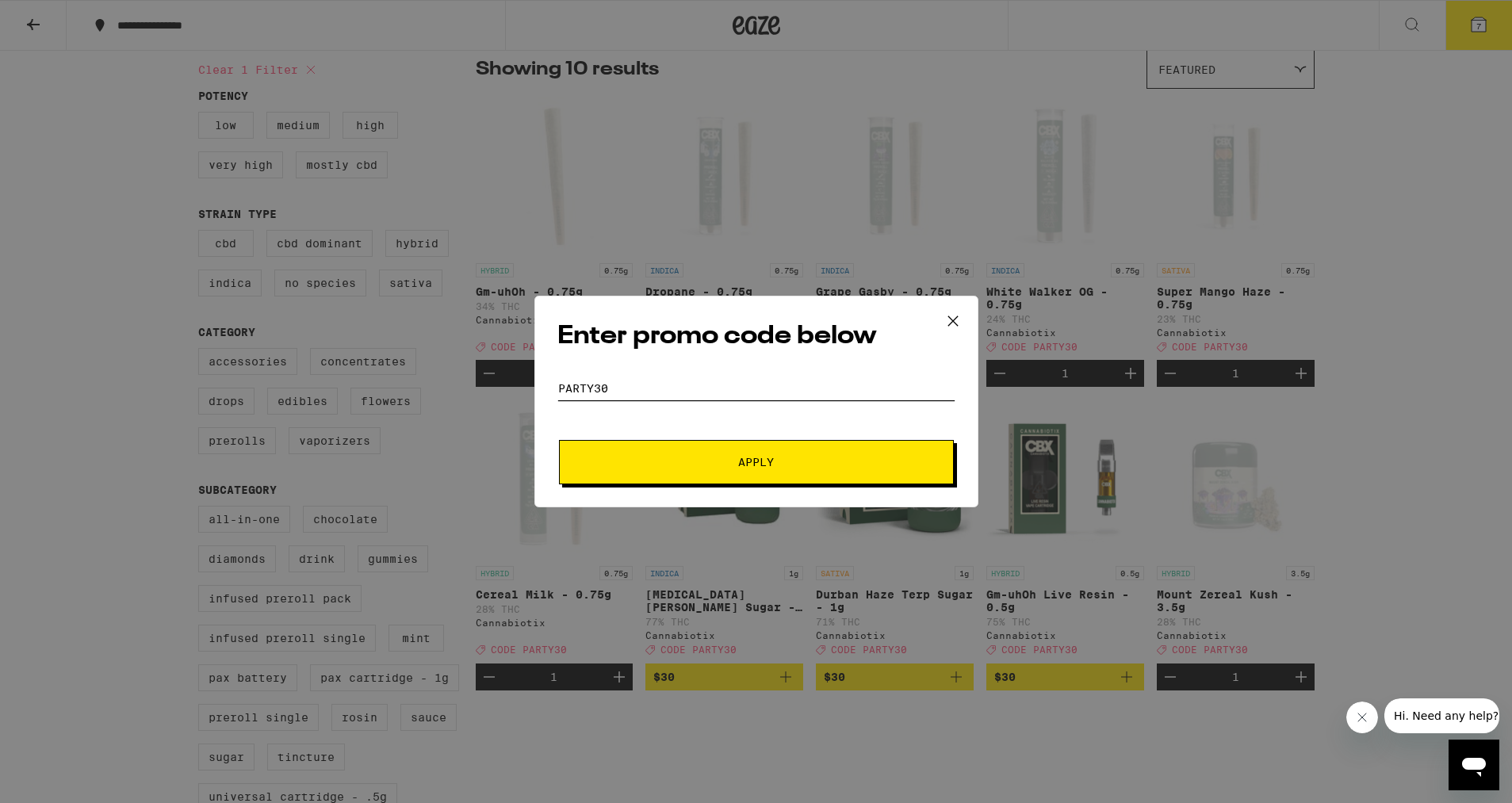
type input "party30"
click at [755, 462] on button "Apply" at bounding box center [756, 462] width 395 height 45
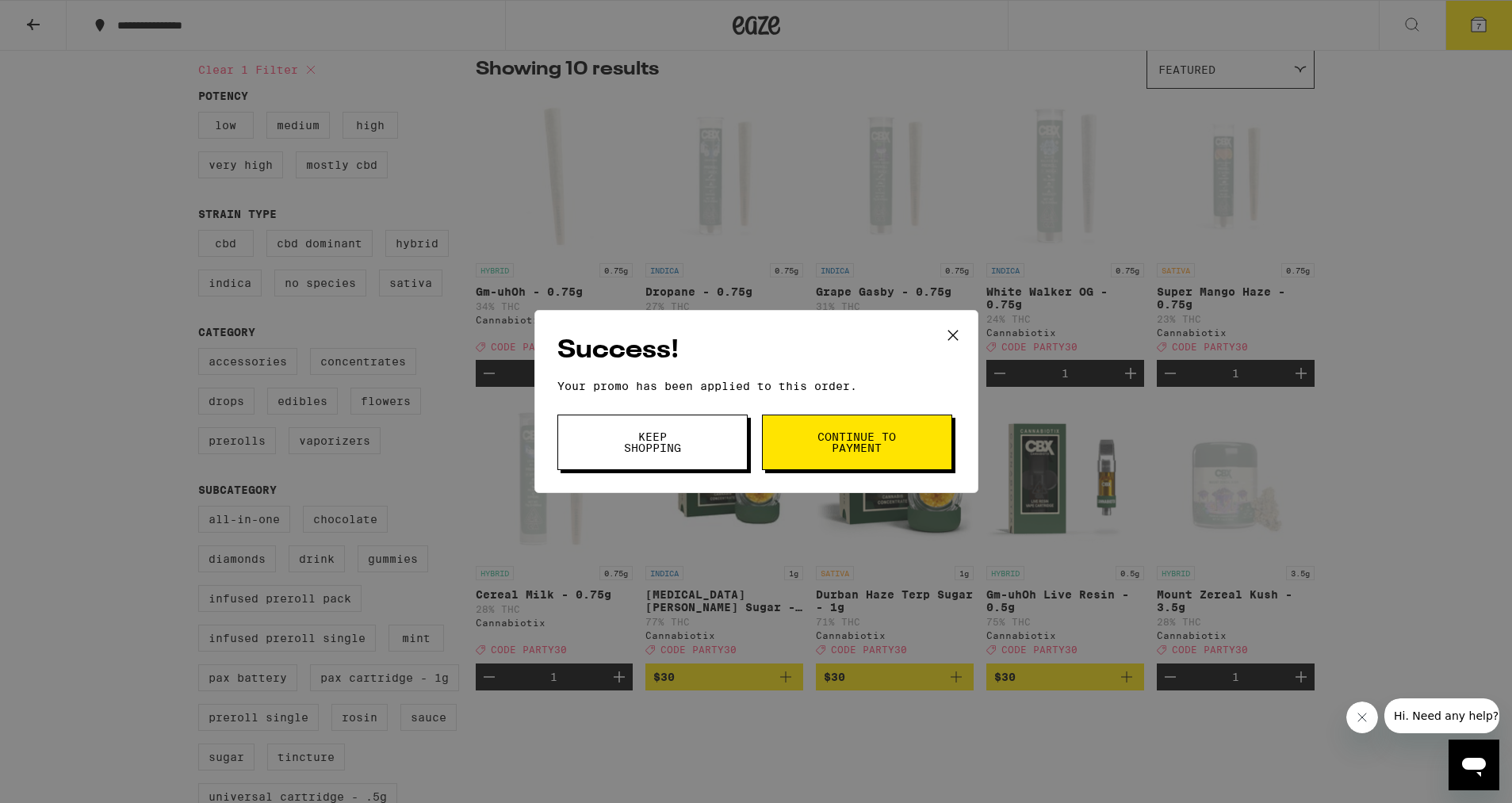
click at [632, 447] on span "Keep Shopping" at bounding box center [652, 442] width 81 height 22
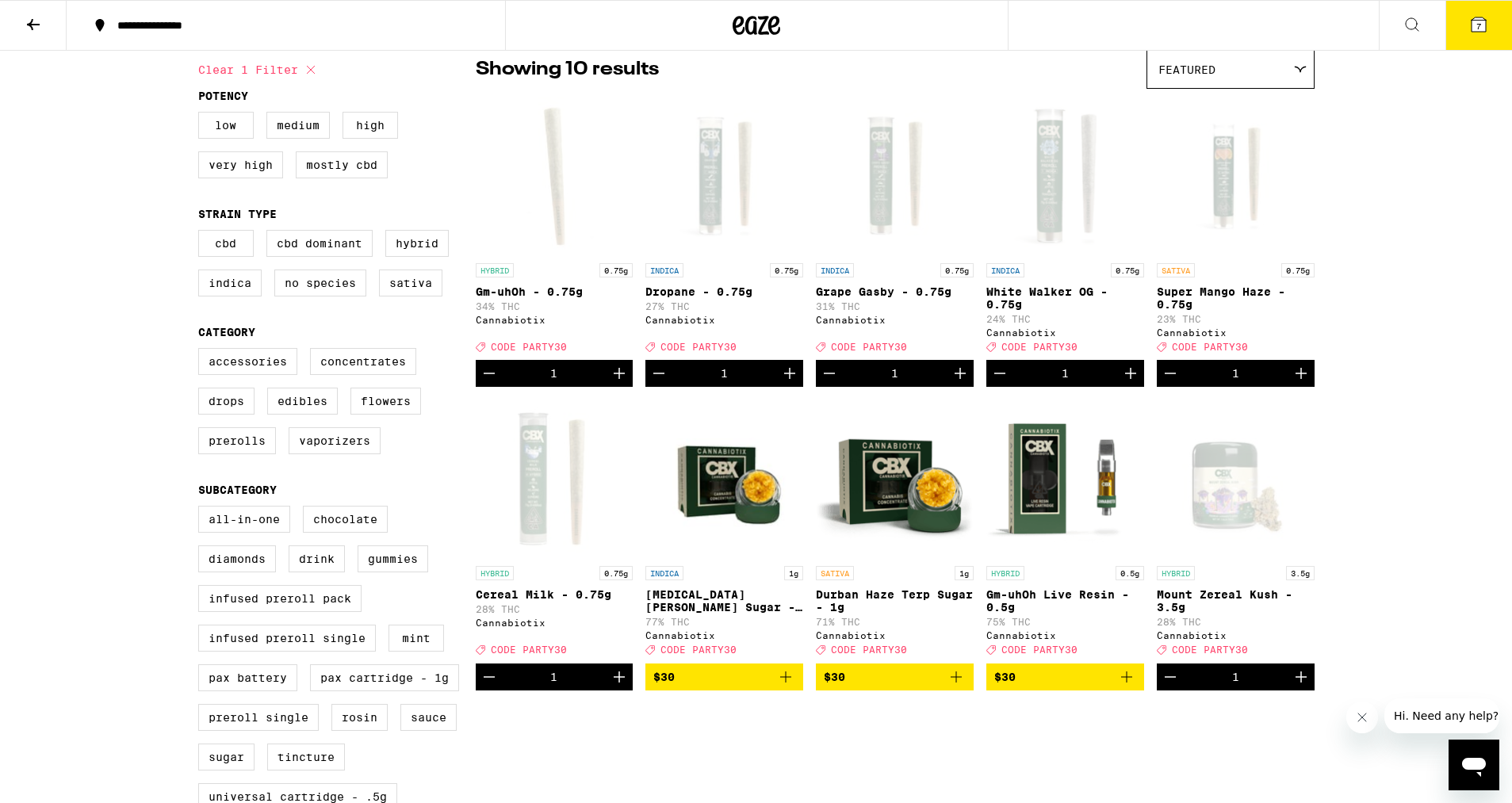
click at [1479, 32] on icon at bounding box center [1478, 24] width 19 height 19
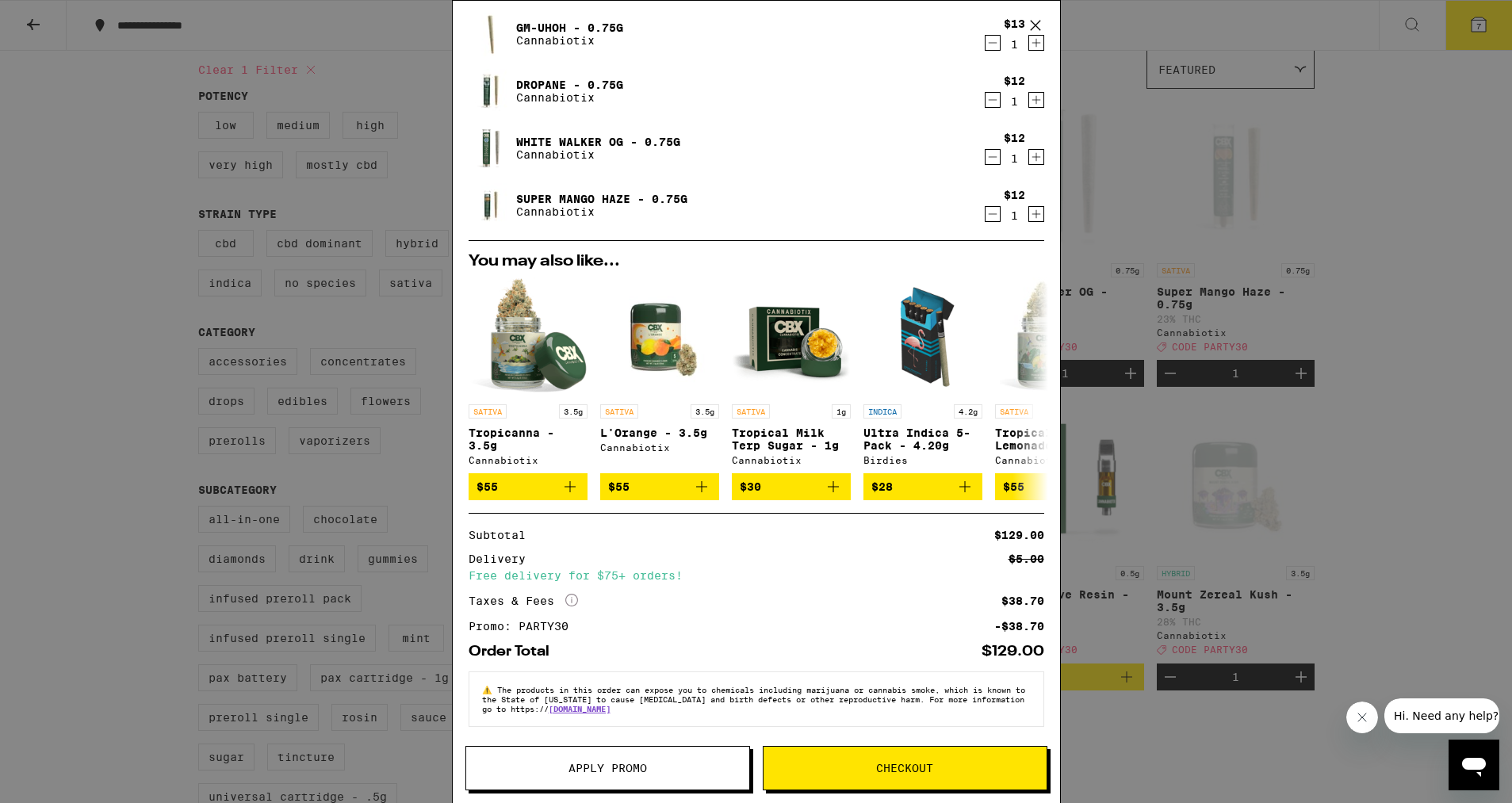
scroll to position [221, 0]
click at [700, 481] on icon "Add to bag" at bounding box center [701, 486] width 19 height 19
click at [617, 483] on icon "Decrement" at bounding box center [613, 486] width 19 height 19
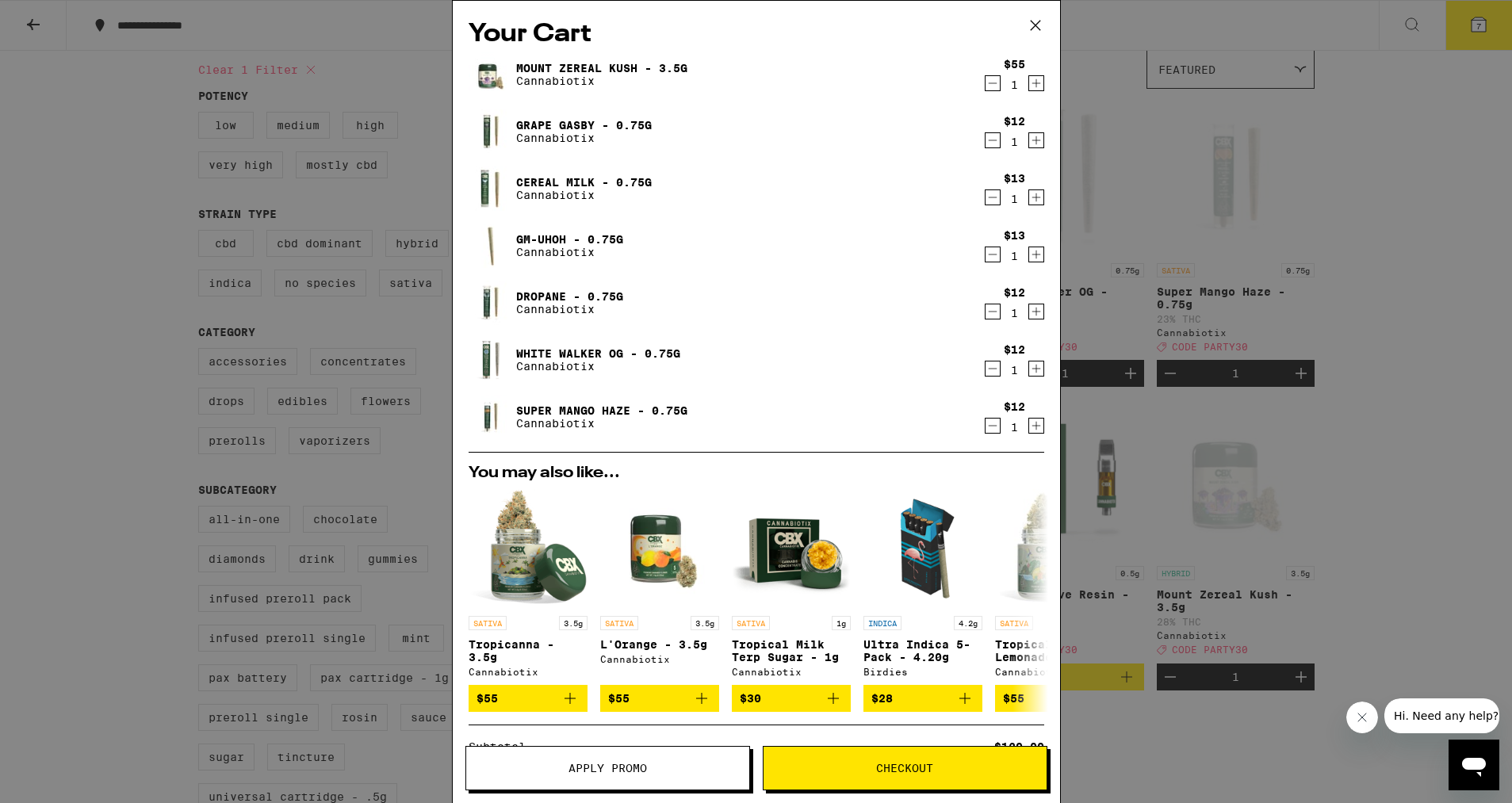
scroll to position [0, 0]
click at [1033, 23] on icon at bounding box center [1034, 25] width 9 height 9
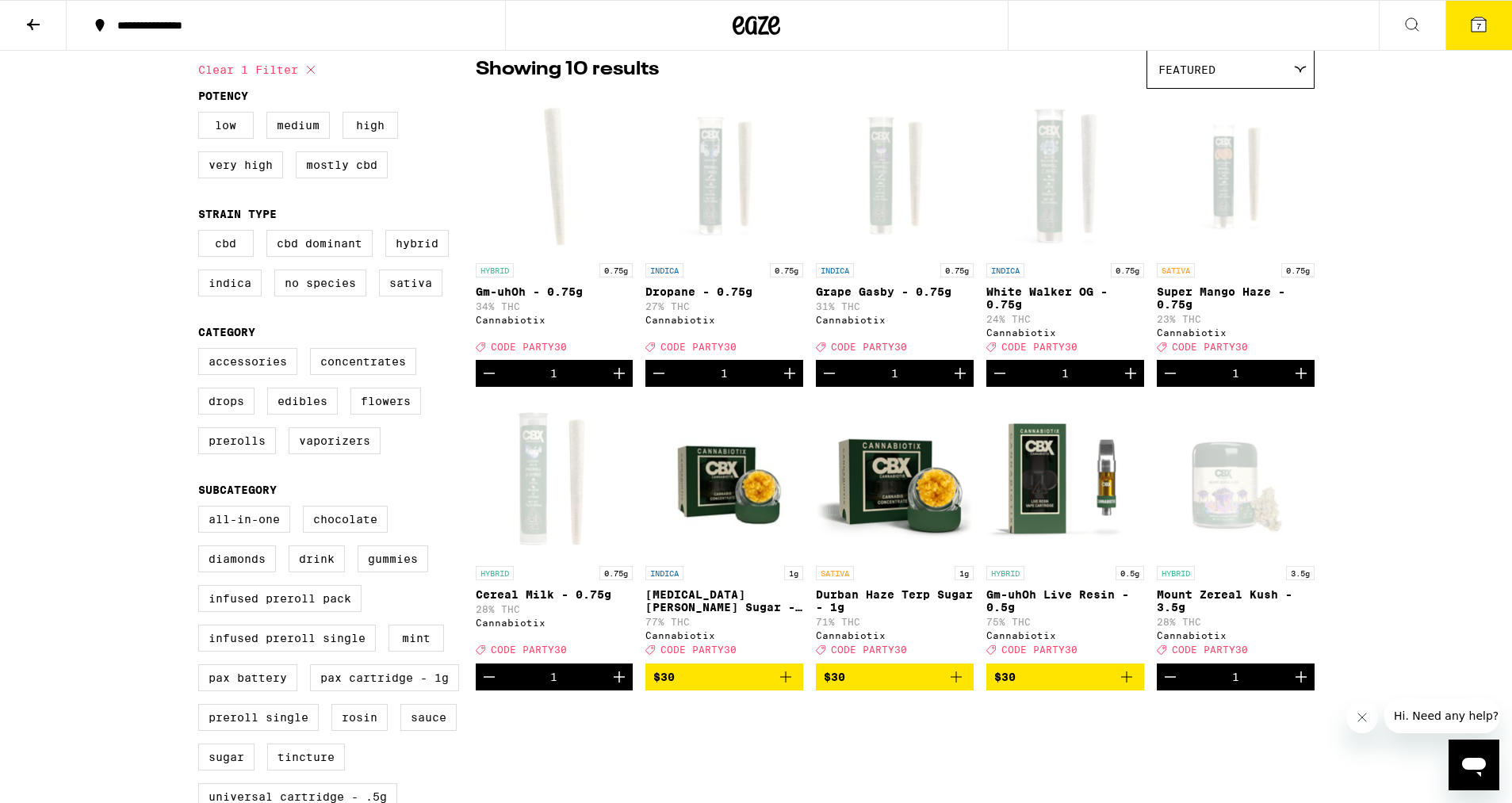
click at [287, 72] on button "Clear 1 filter" at bounding box center [259, 70] width 122 height 40
checkbox input "false"
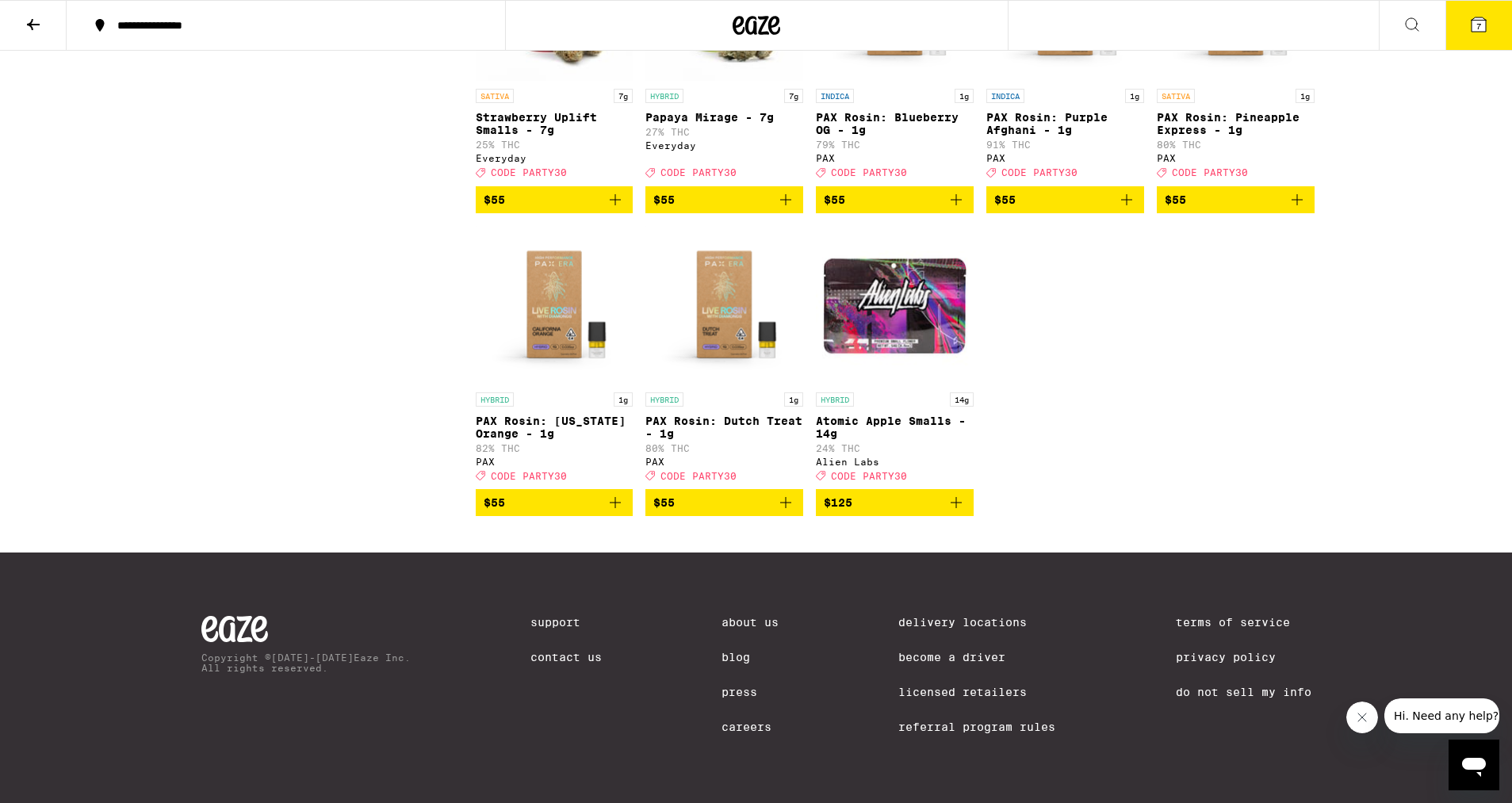
scroll to position [7813, 0]
click at [1481, 26] on icon at bounding box center [1478, 24] width 14 height 14
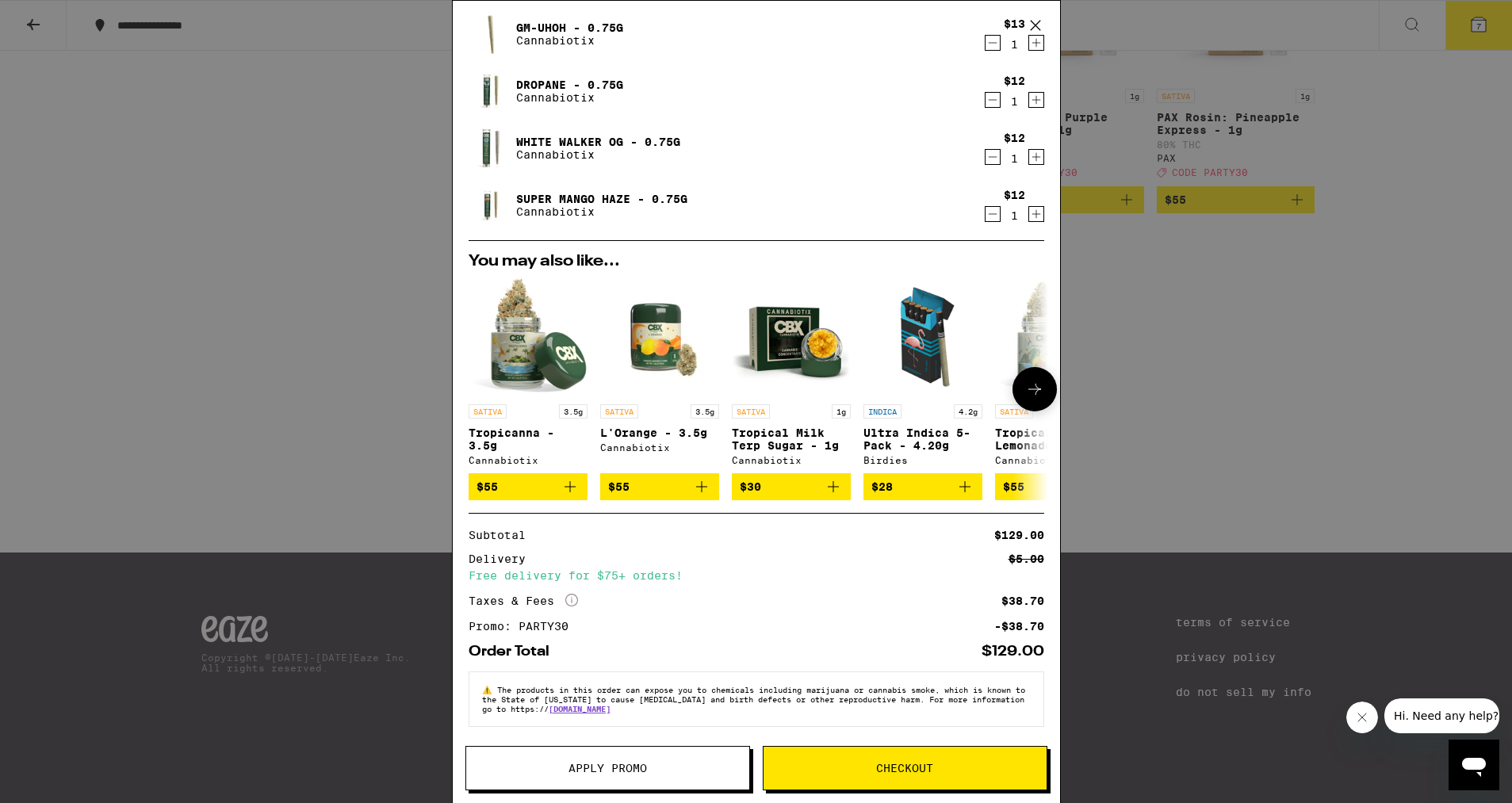
scroll to position [221, 0]
click at [881, 766] on span "Checkout" at bounding box center [904, 767] width 57 height 11
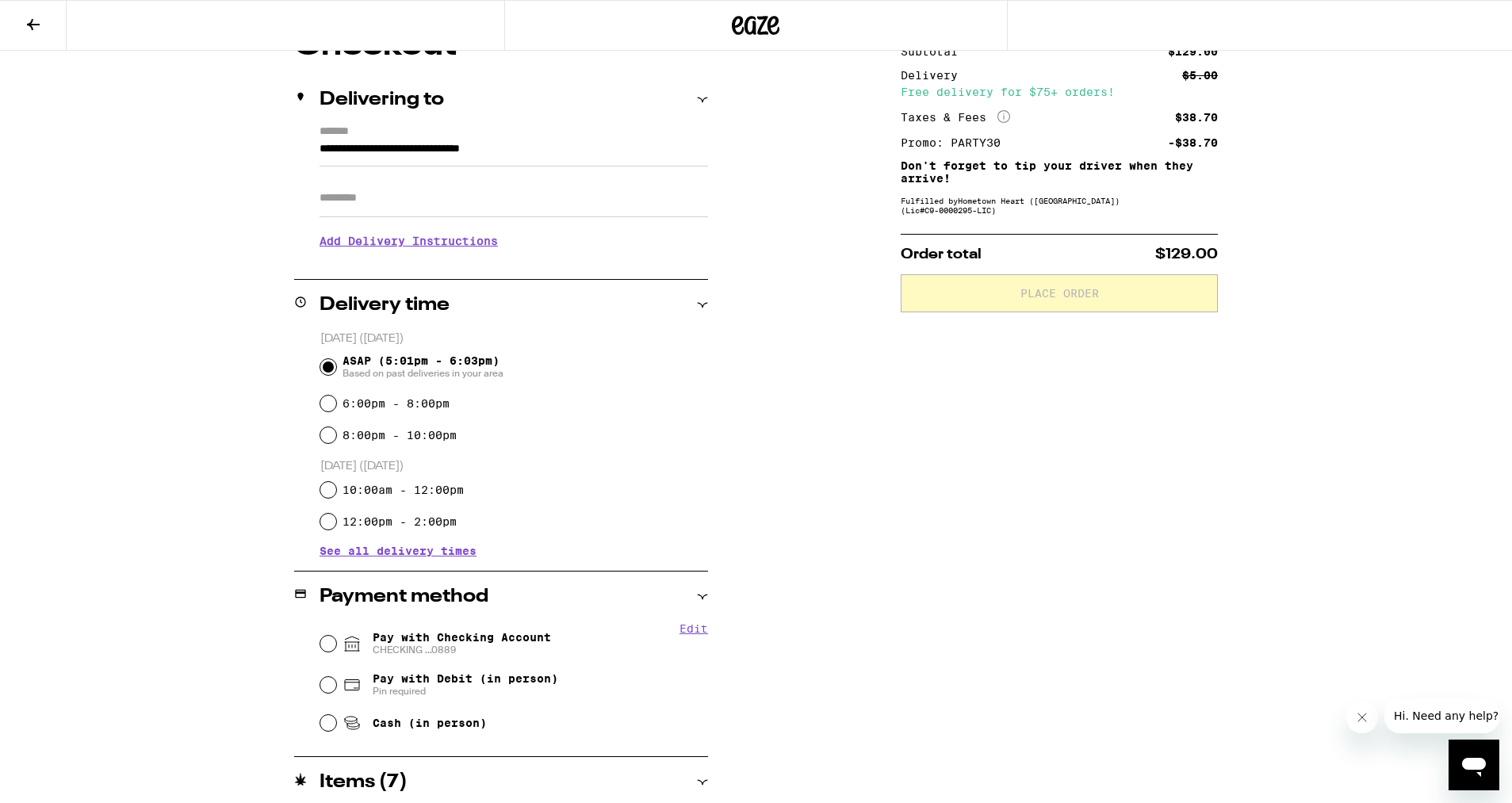
scroll to position [169, 0]
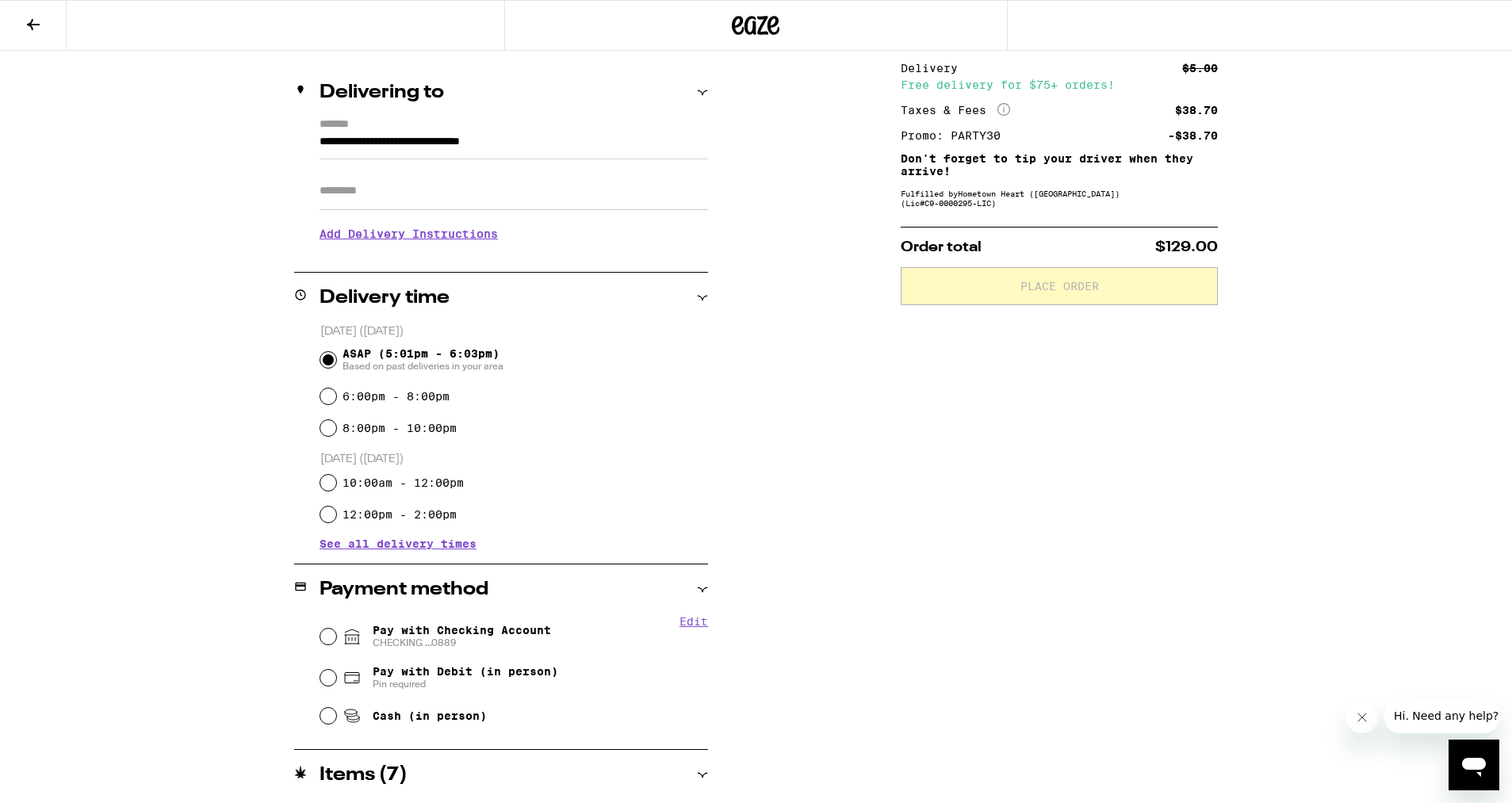
click at [336, 639] on input "Pay with Checking Account CHECKING ...0889" at bounding box center [327, 636] width 16 height 16
radio input "true"
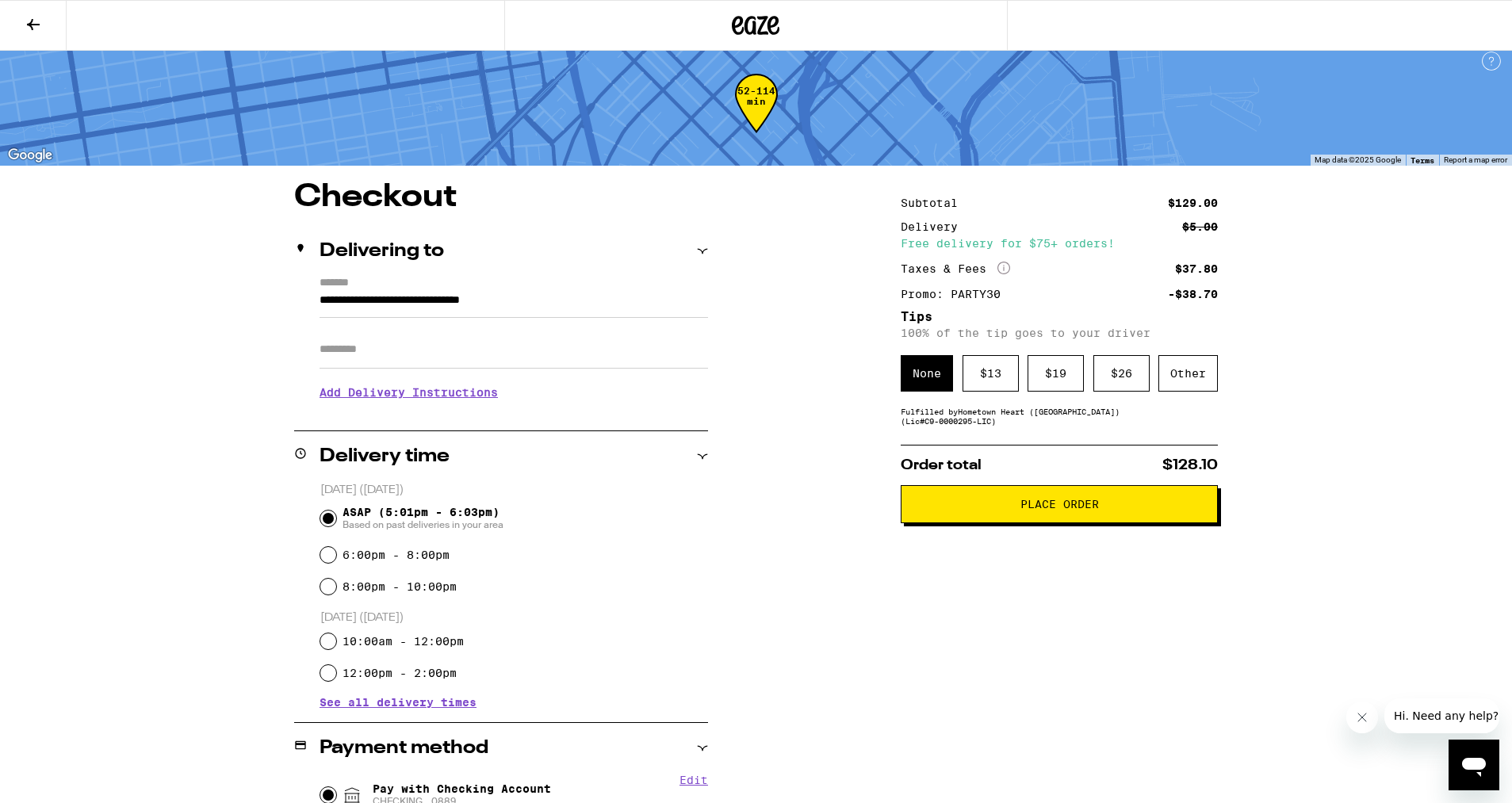
scroll to position [10, 0]
click at [1107, 518] on button "Place Order" at bounding box center [1059, 504] width 317 height 38
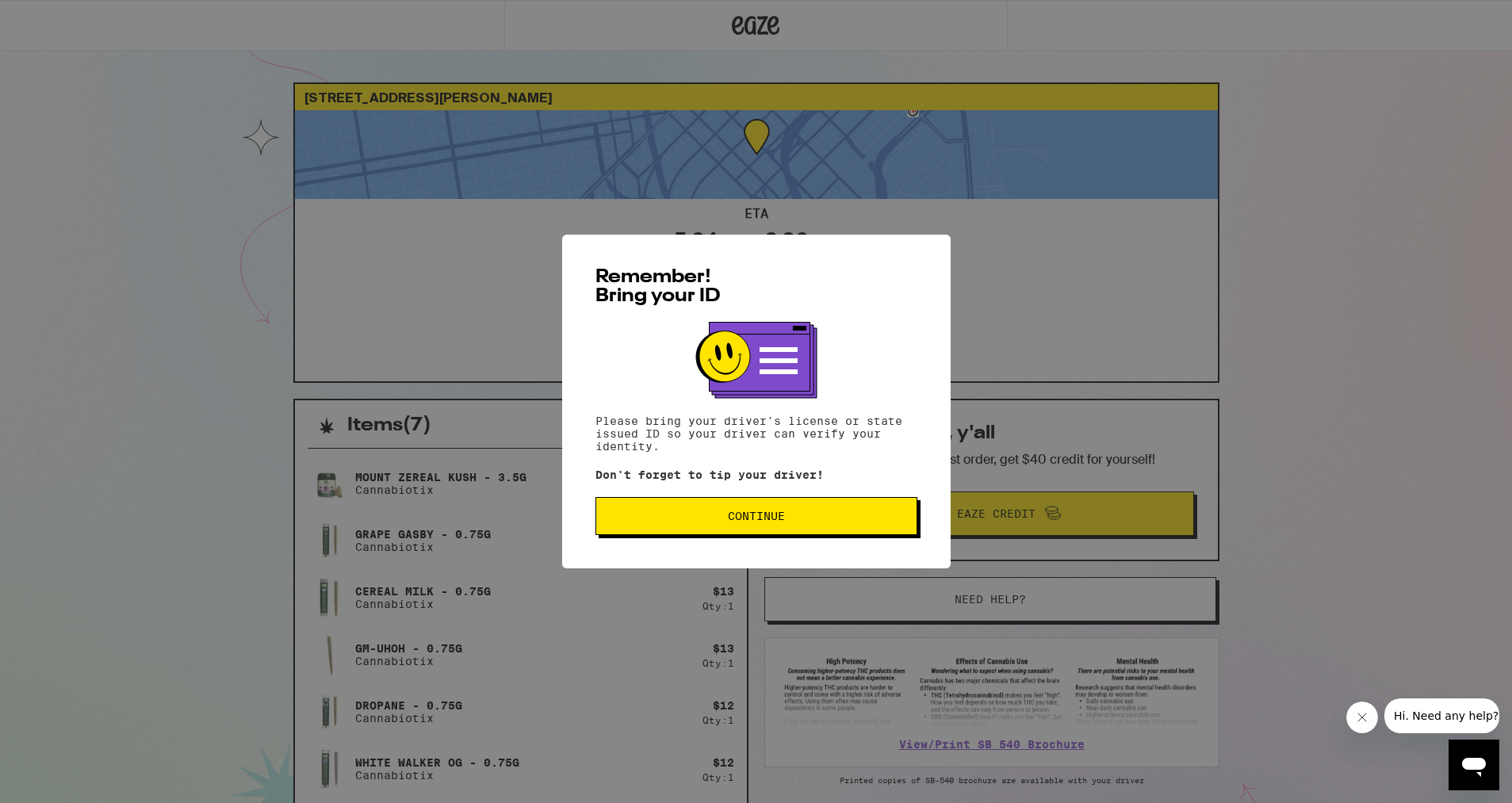
click at [752, 513] on span "Continue" at bounding box center [756, 515] width 57 height 11
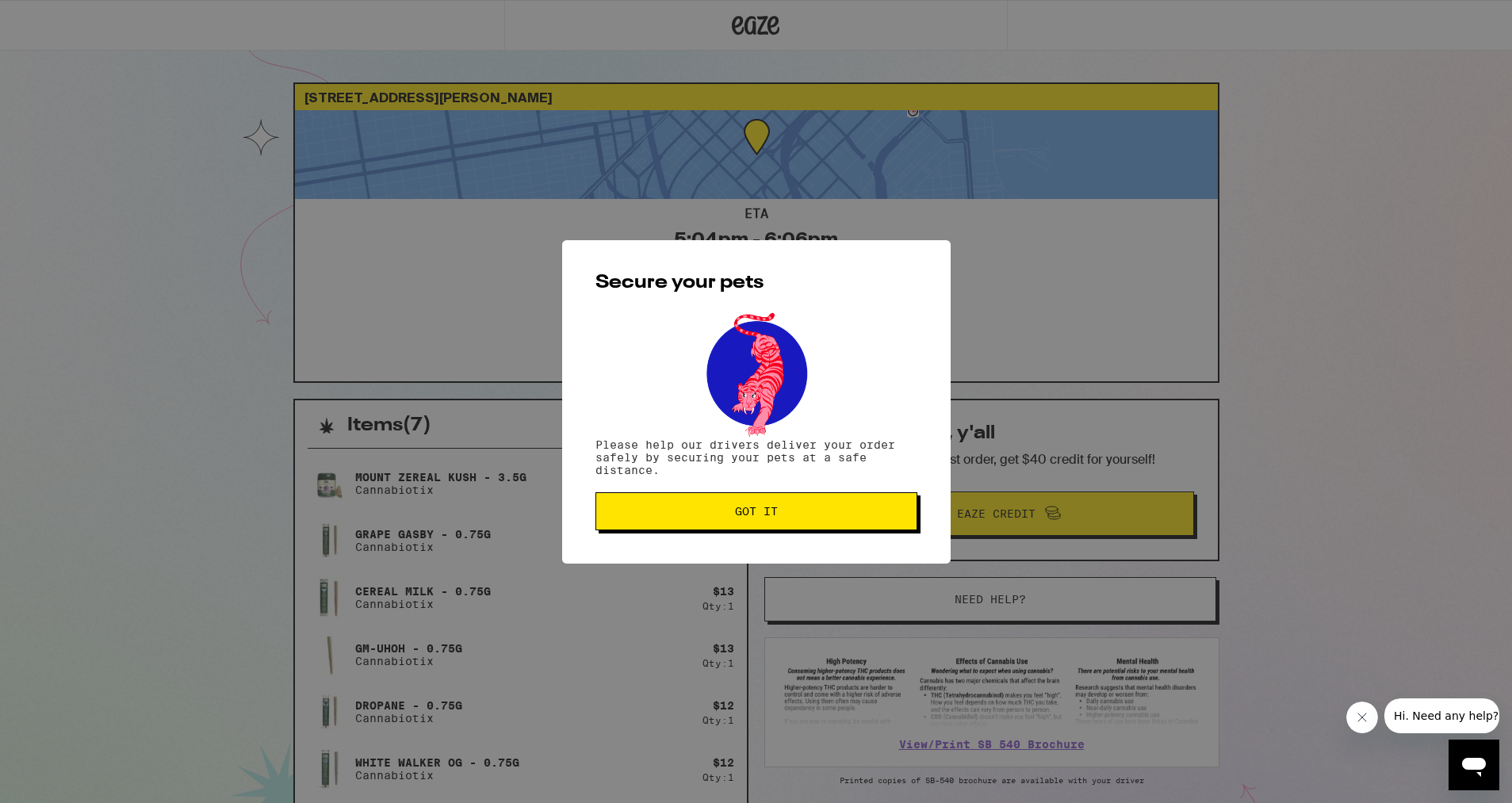
click at [752, 513] on span "Got it" at bounding box center [756, 510] width 43 height 11
